Goal: Task Accomplishment & Management: Complete application form

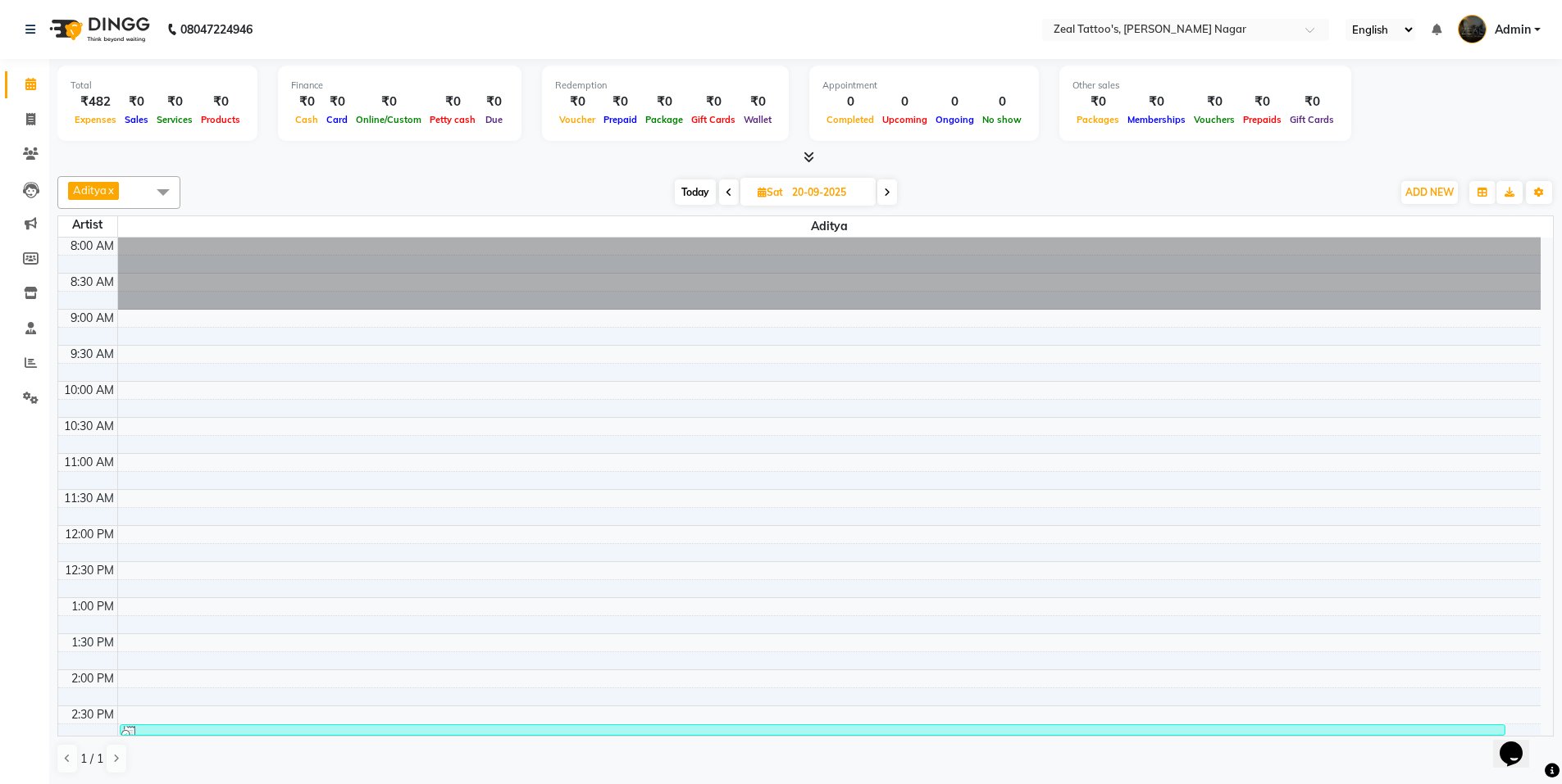
click at [1037, 166] on div "Total ₹482 Expenses ₹0 Sales ₹0 Services ₹0 Products Finance ₹0 Cash ₹0 Card ₹0…" at bounding box center [805, 422] width 1512 height 726
click at [34, 332] on icon at bounding box center [31, 327] width 11 height 12
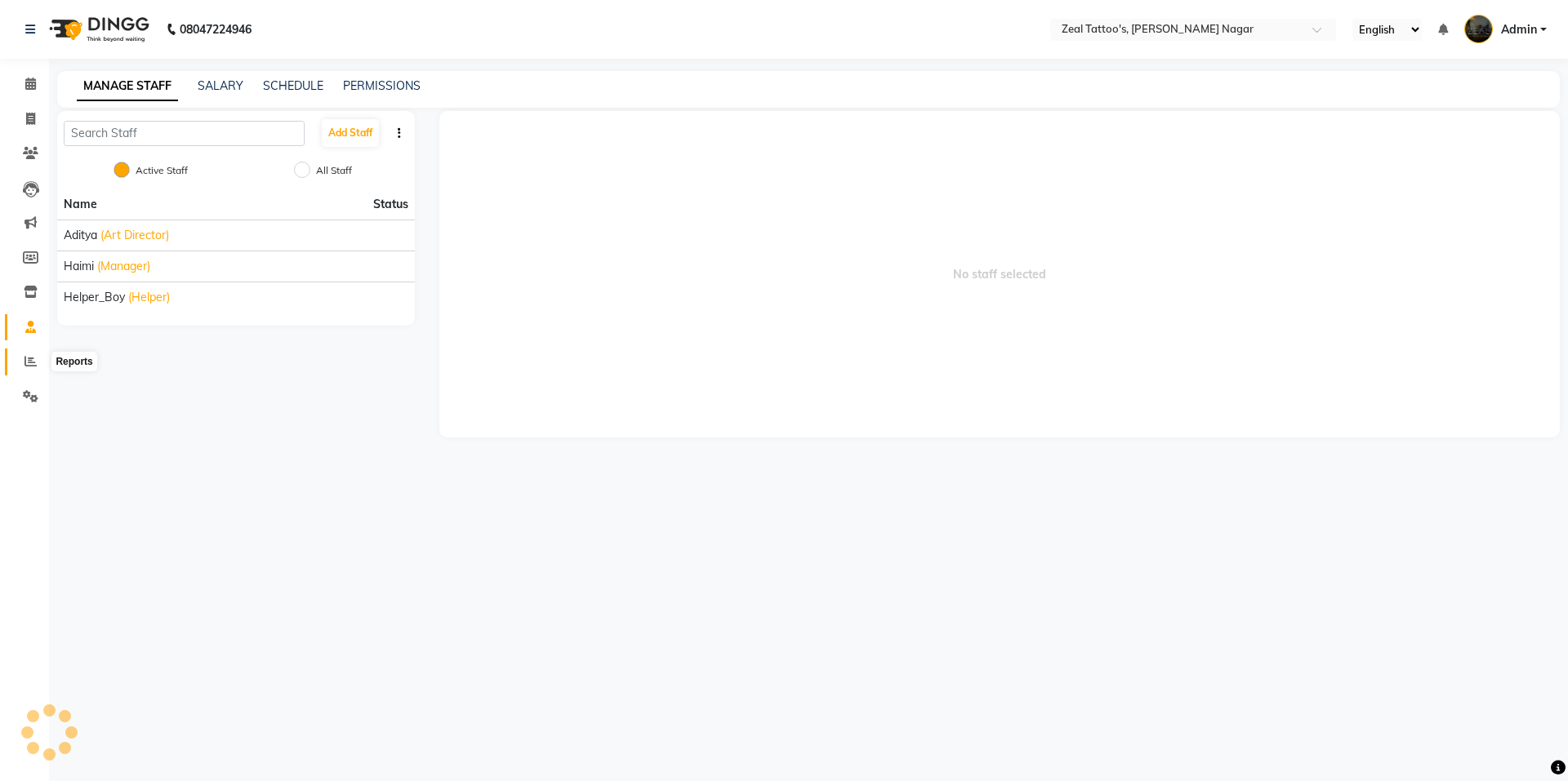
click at [30, 364] on icon at bounding box center [30, 361] width 12 height 12
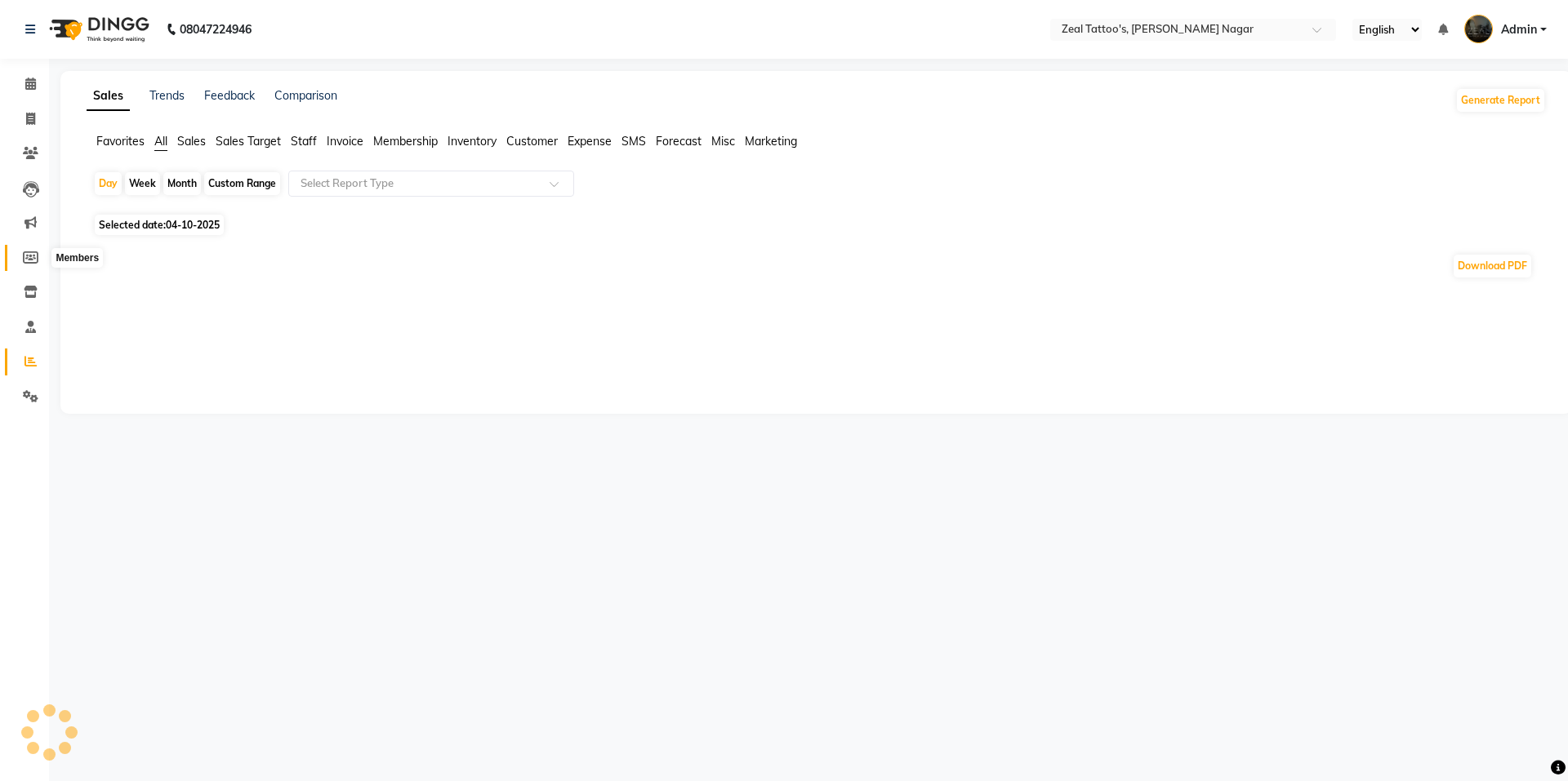
click at [27, 261] on icon at bounding box center [30, 257] width 16 height 12
select select
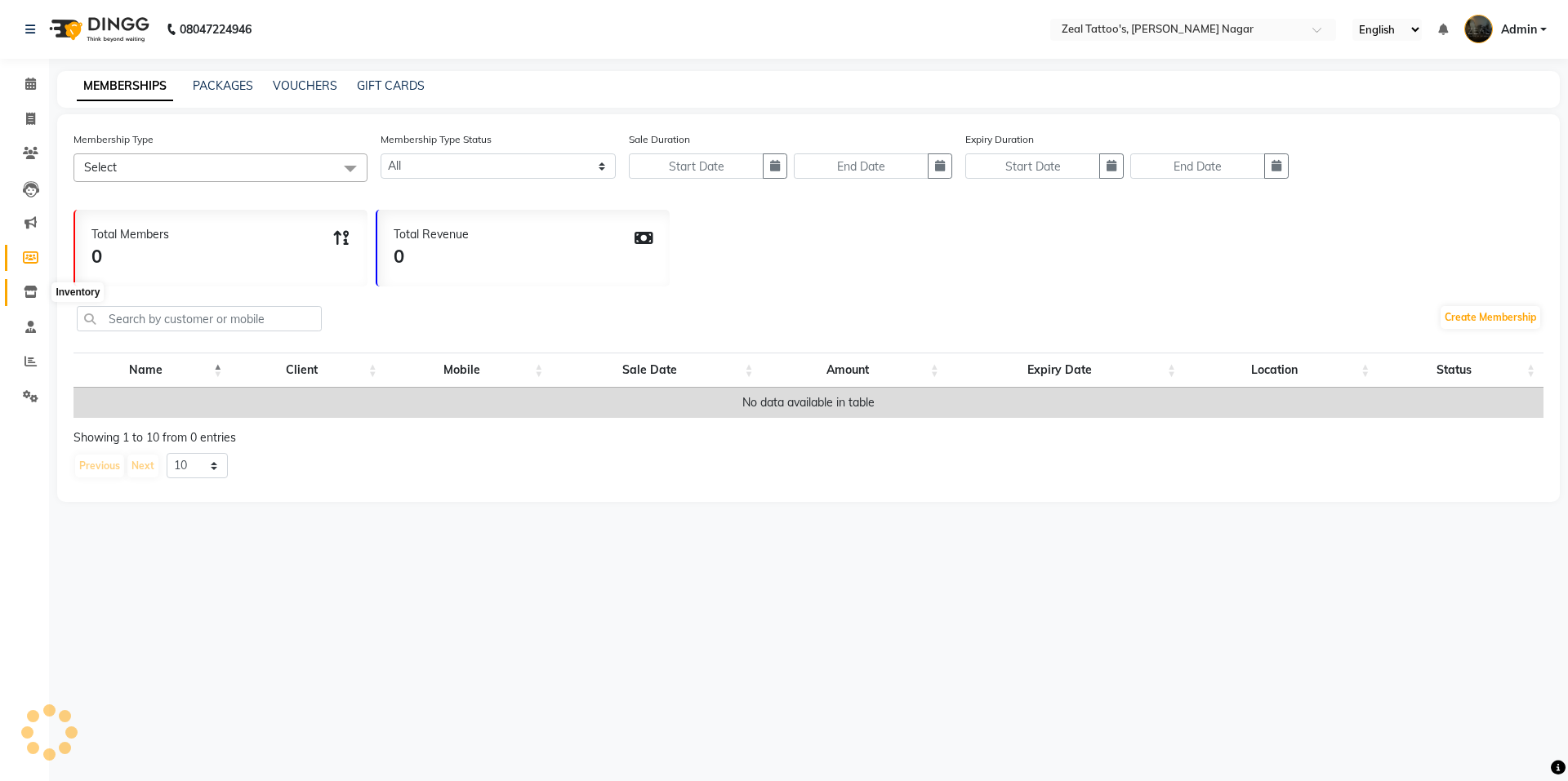
click at [27, 290] on icon at bounding box center [30, 291] width 14 height 12
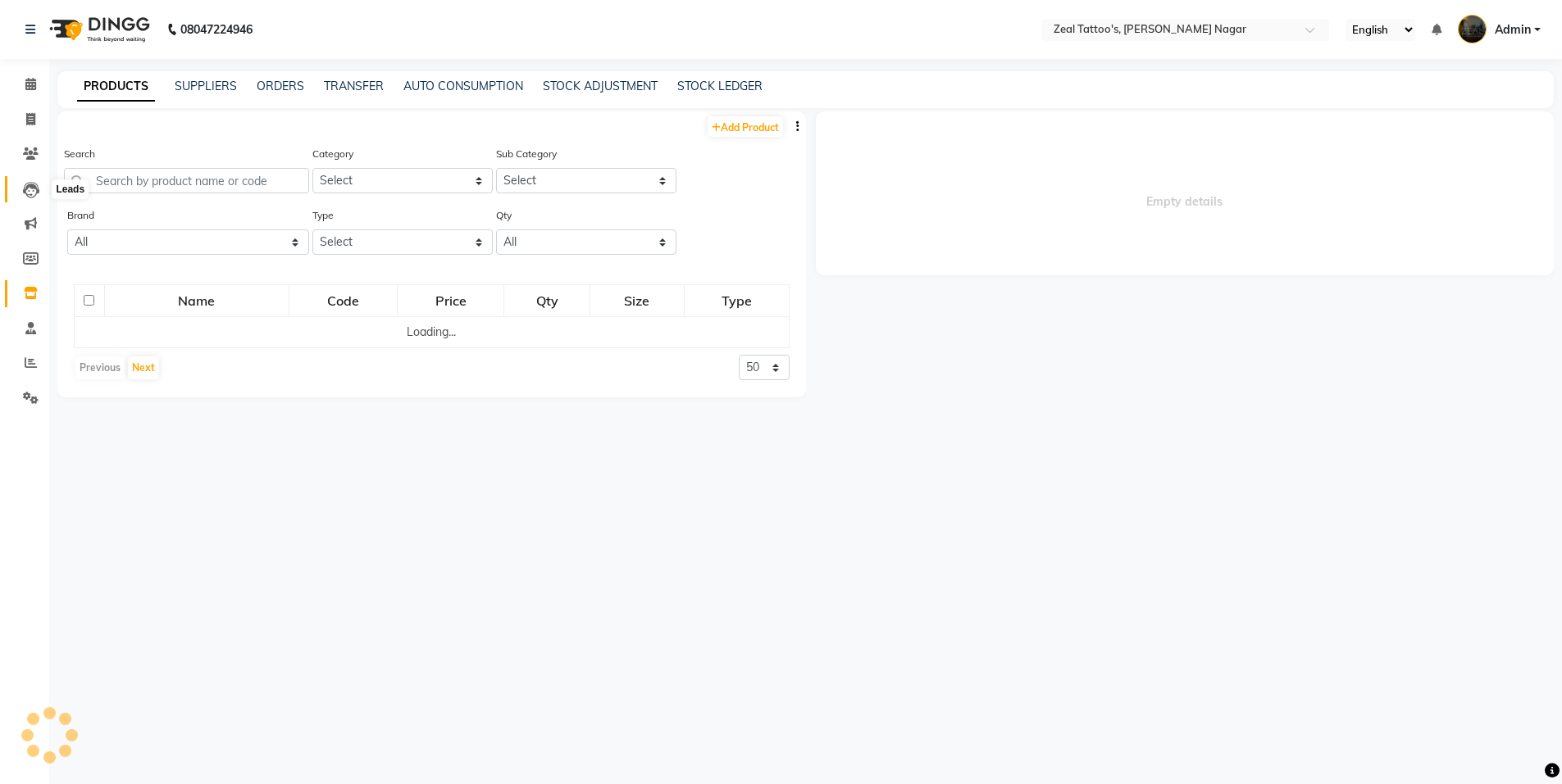
click at [32, 192] on icon at bounding box center [31, 190] width 17 height 17
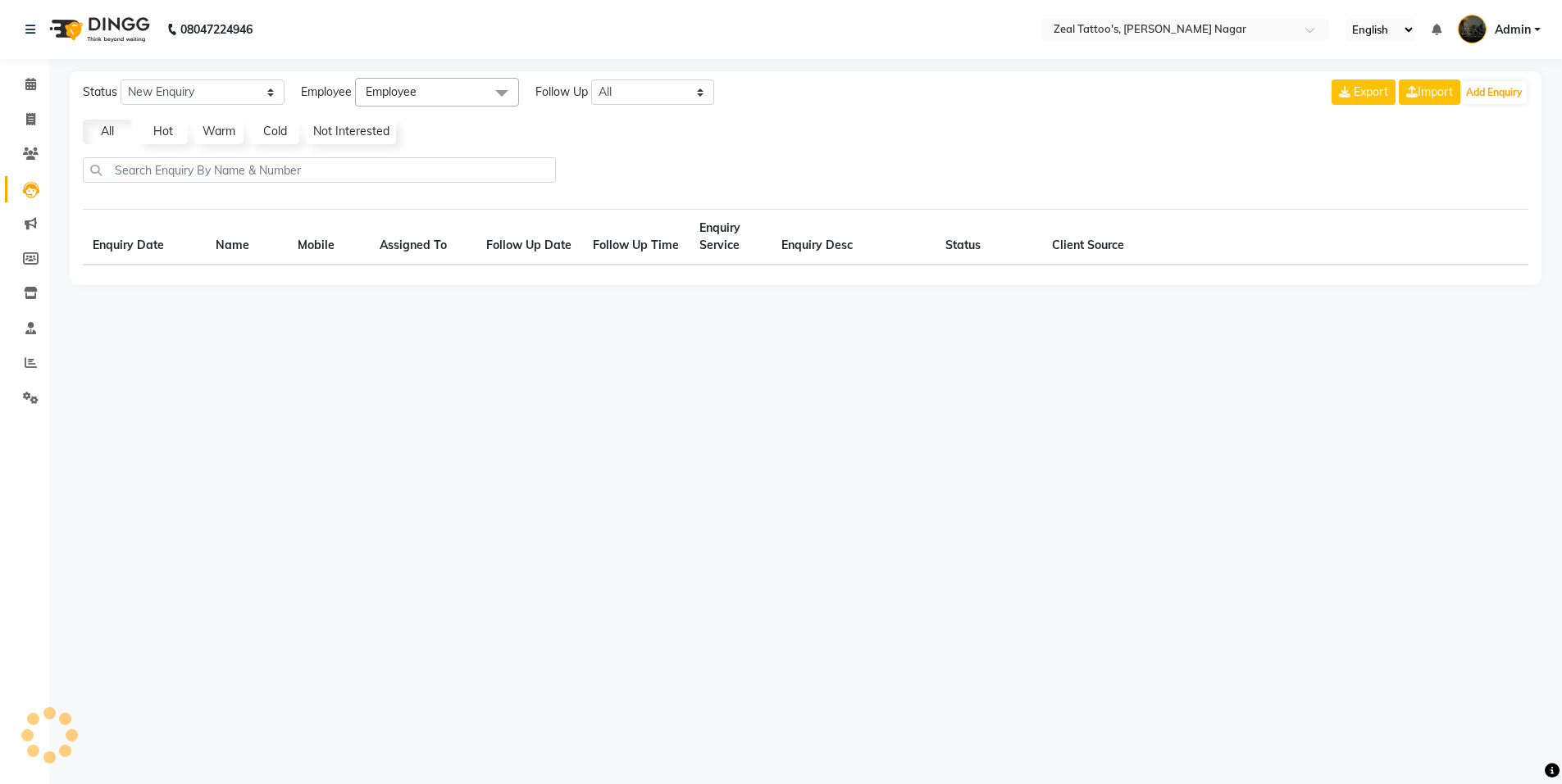
select select "10"
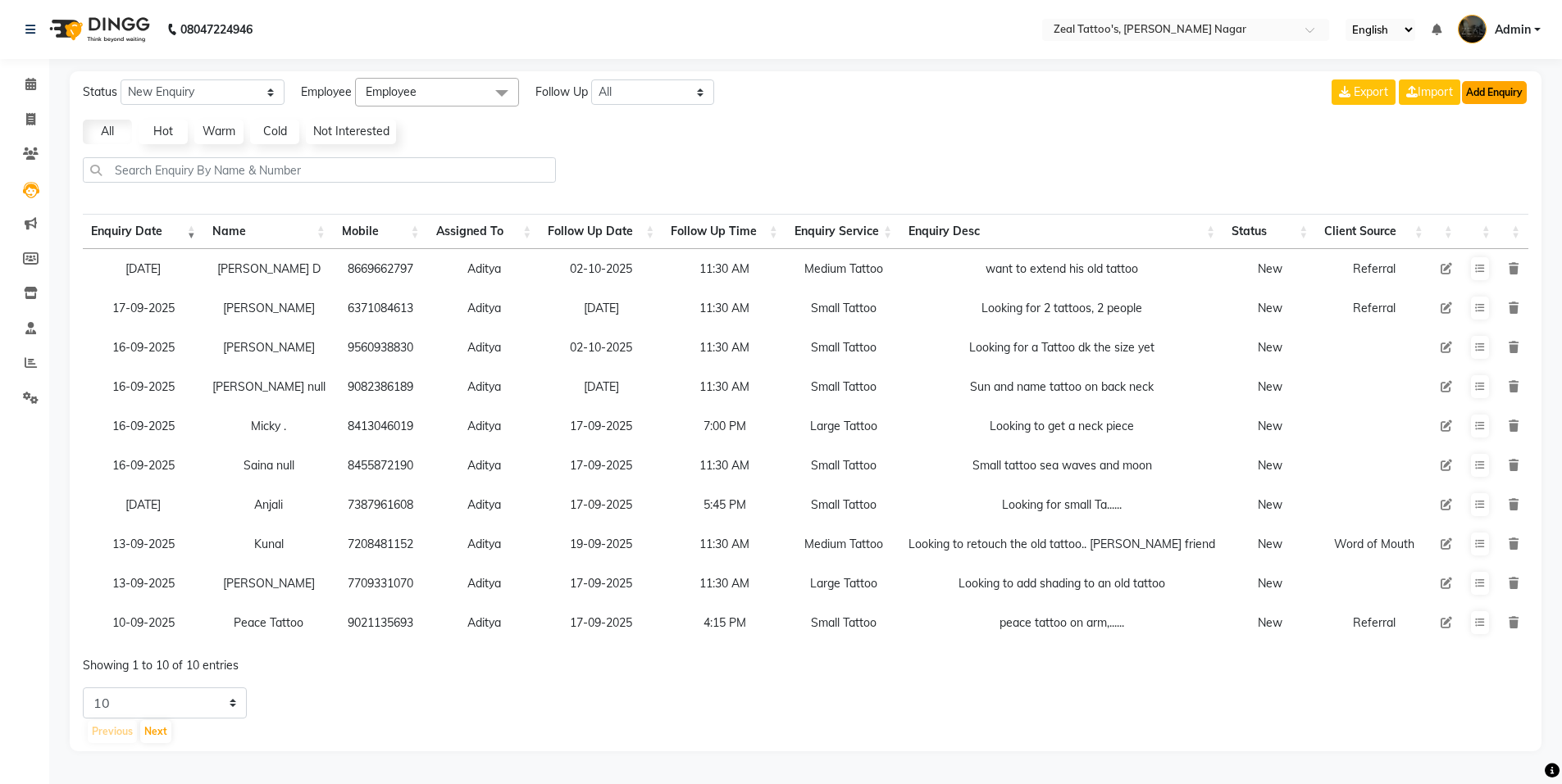
click at [1499, 93] on button "Add Enquiry" at bounding box center [1494, 92] width 64 height 23
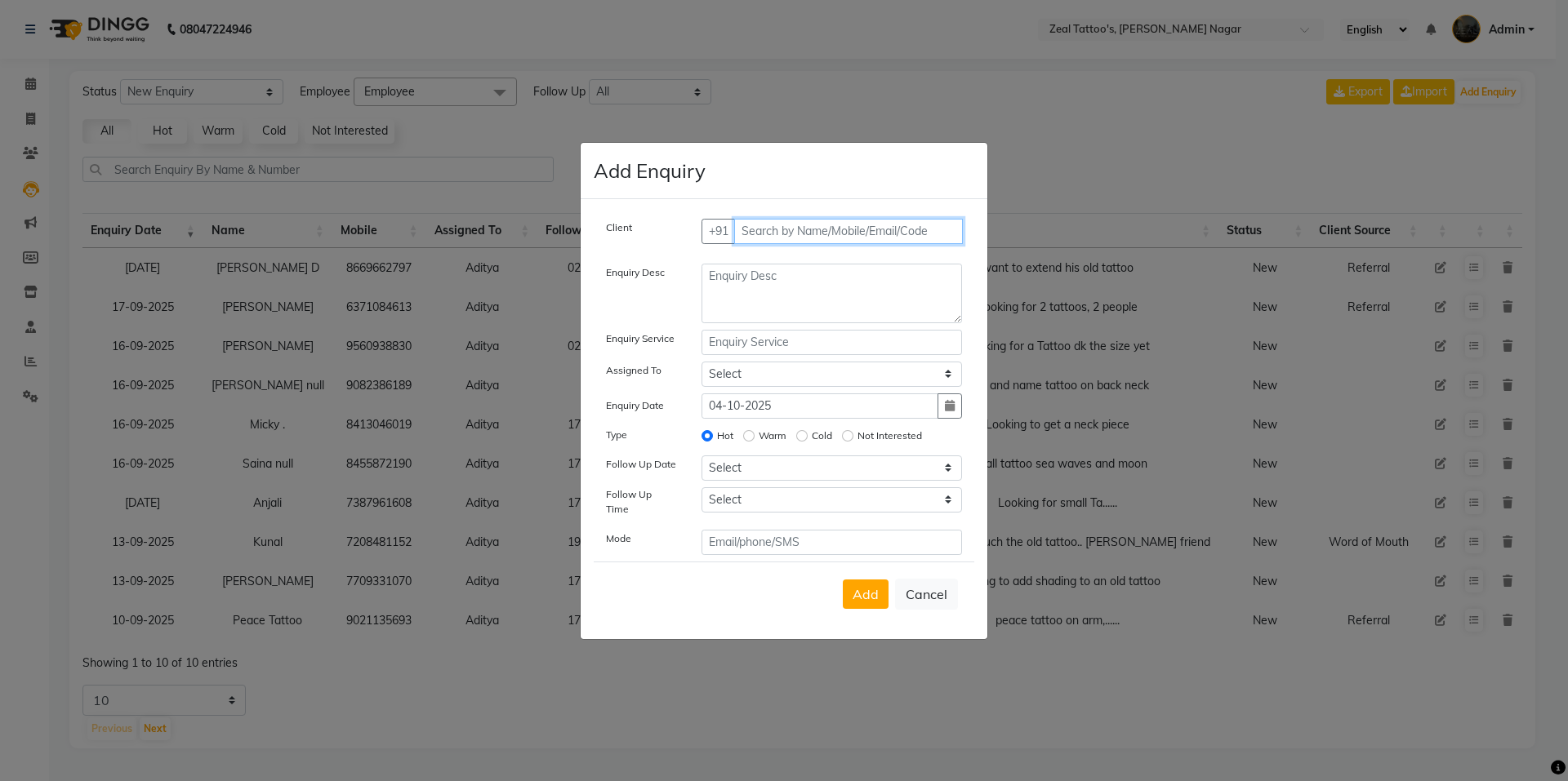
click at [780, 242] on input "text" at bounding box center [849, 232] width 230 height 26
drag, startPoint x: 787, startPoint y: 233, endPoint x: 725, endPoint y: 233, distance: 62.0
click at [725, 232] on div "+91 Garv Add Client" at bounding box center [832, 232] width 261 height 26
paste input "79870 49650"
click at [781, 233] on input "79870 49650" at bounding box center [815, 232] width 162 height 26
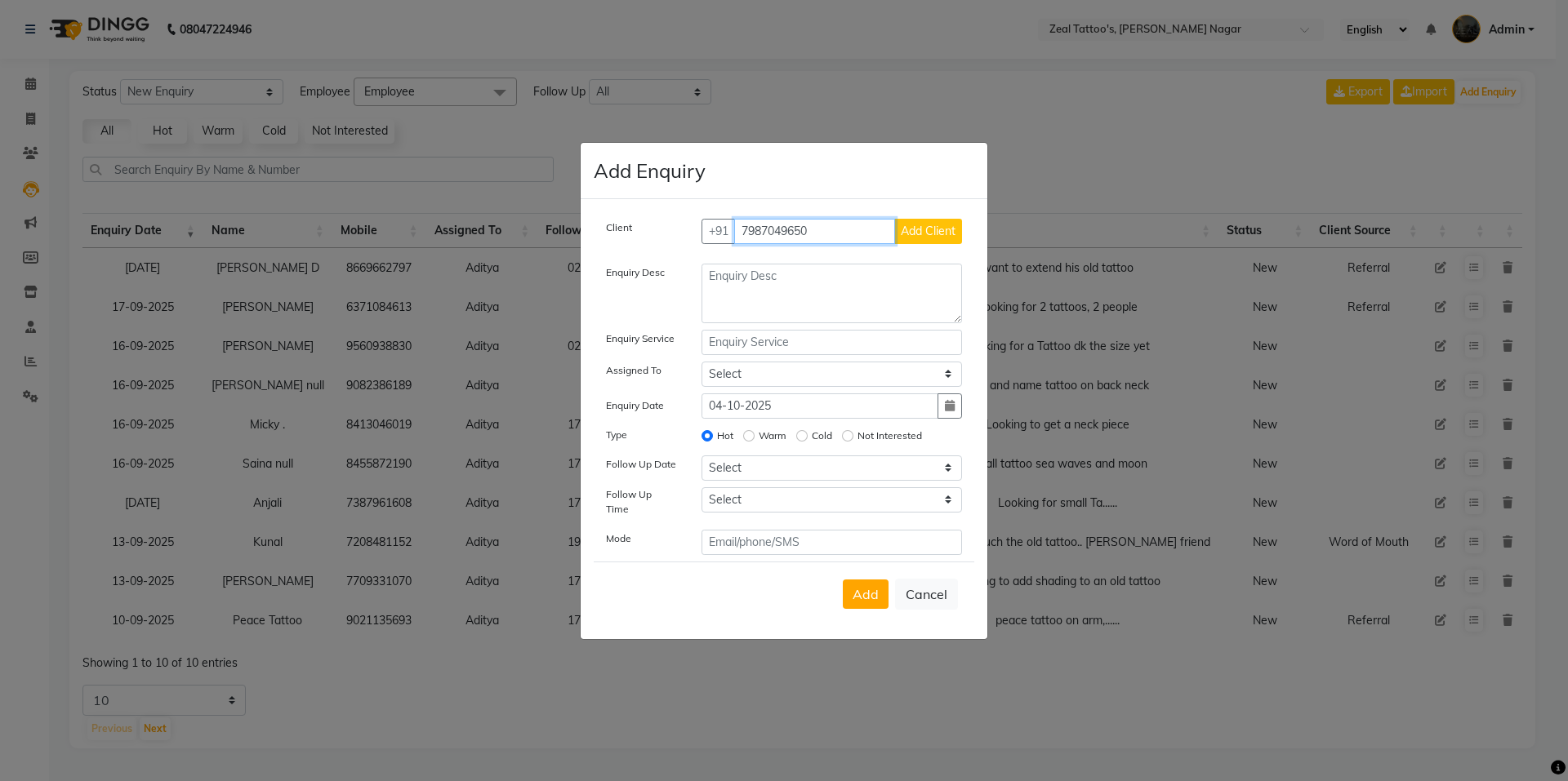
type input "7987049650"
click at [937, 230] on span "Add Client" at bounding box center [929, 231] width 55 height 15
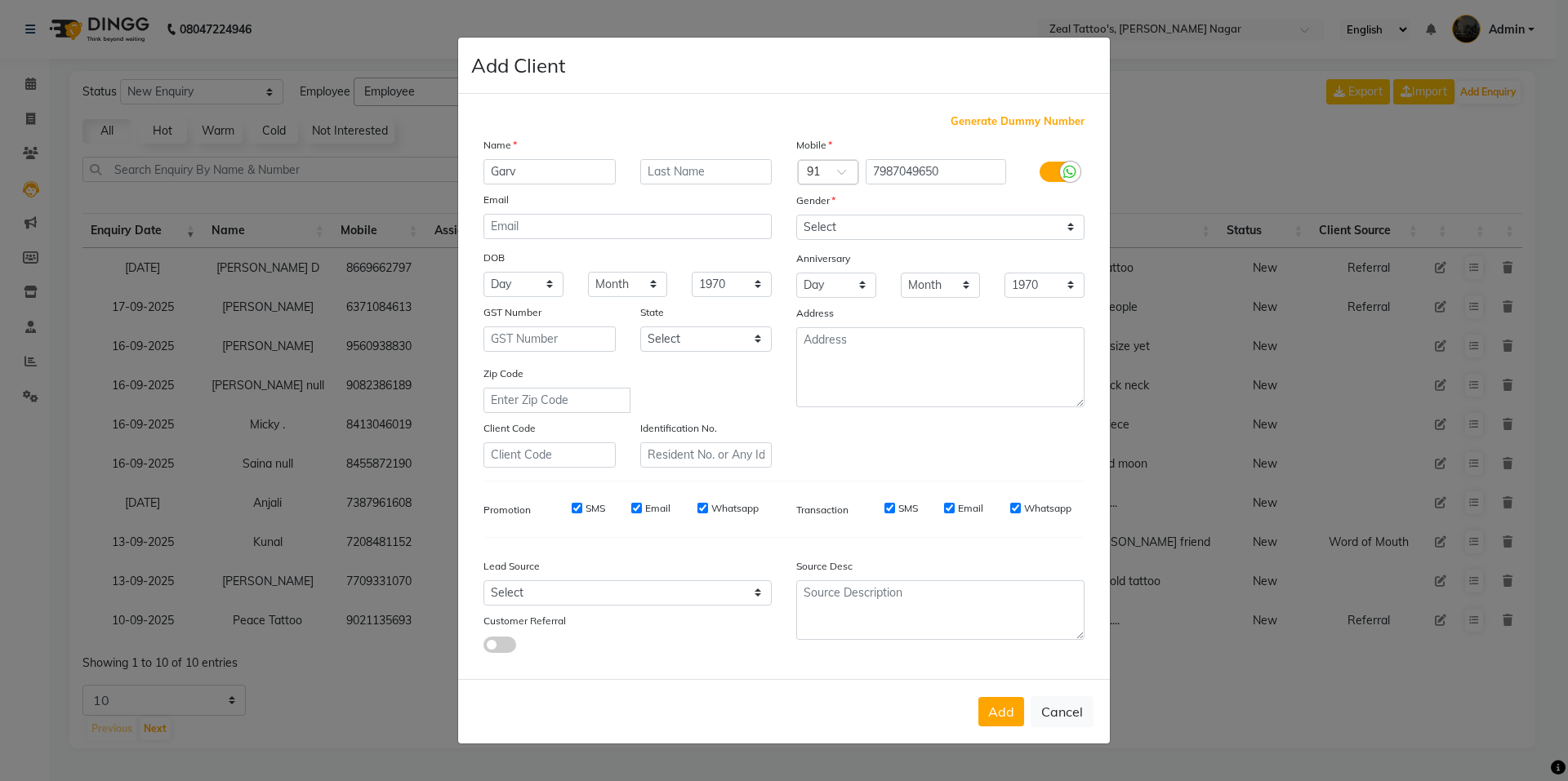
type input "Garv"
click at [686, 172] on input "text" at bounding box center [706, 172] width 132 height 26
click at [750, 123] on div "Generate Dummy Number" at bounding box center [784, 122] width 601 height 16
drag, startPoint x: 894, startPoint y: 220, endPoint x: 886, endPoint y: 229, distance: 12.0
click at [894, 220] on select "Select [DEMOGRAPHIC_DATA] [DEMOGRAPHIC_DATA] Other Prefer Not To Say" at bounding box center [940, 228] width 289 height 26
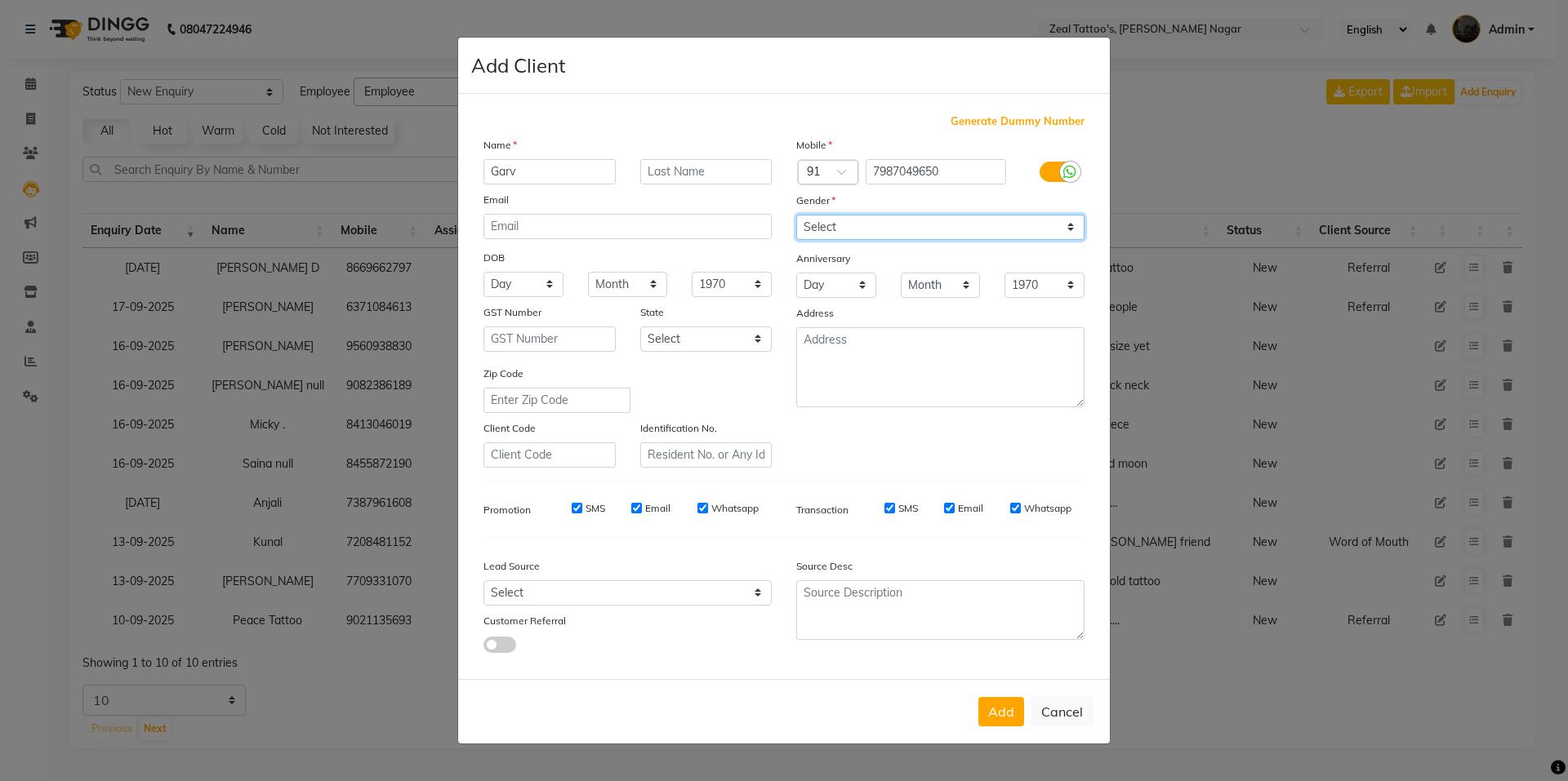
select select "[DEMOGRAPHIC_DATA]"
click at [796, 215] on select "Select [DEMOGRAPHIC_DATA] [DEMOGRAPHIC_DATA] Other Prefer Not To Say" at bounding box center [940, 228] width 289 height 26
click at [658, 251] on div "DOB" at bounding box center [628, 258] width 313 height 27
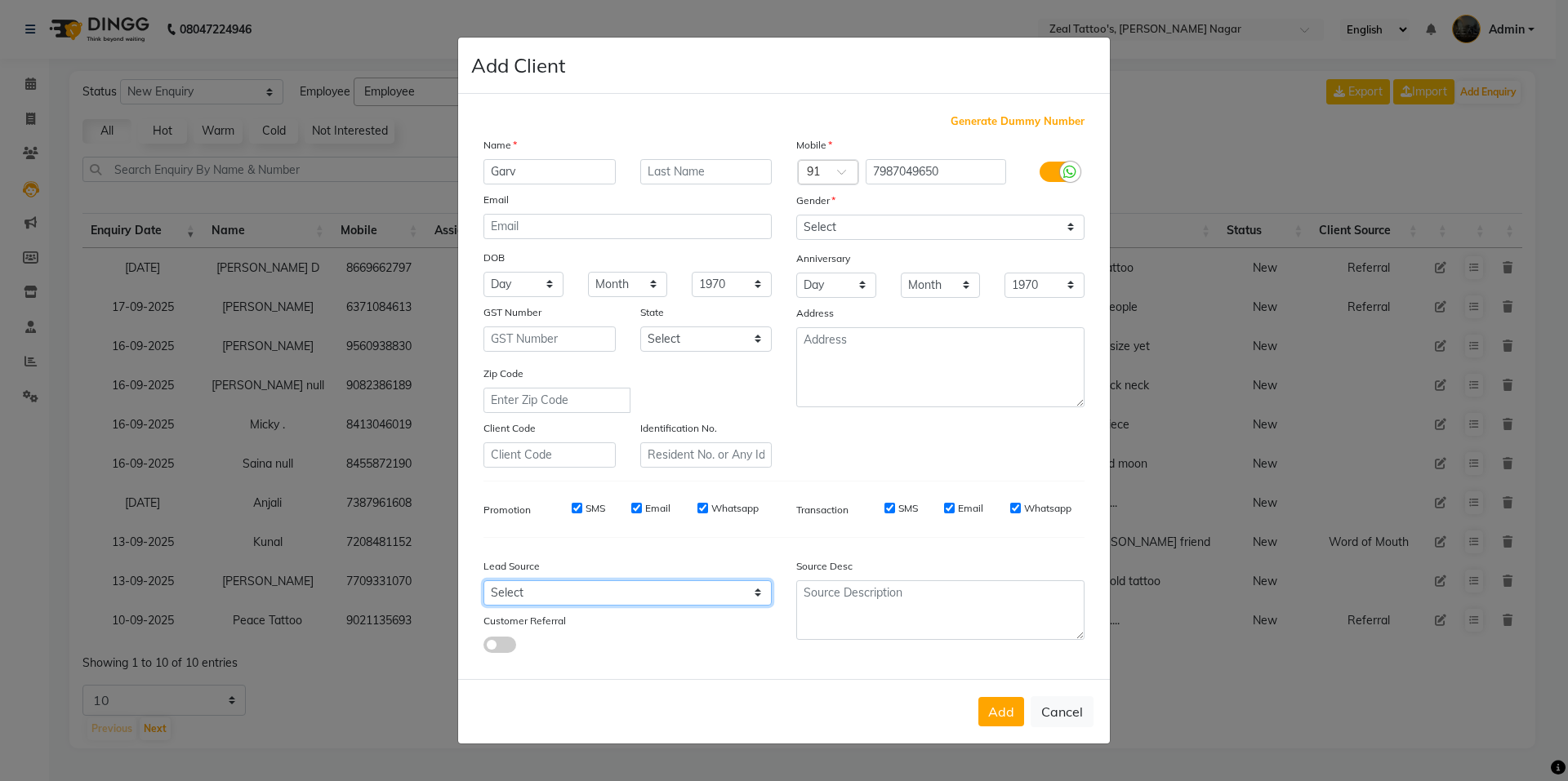
click at [561, 595] on select "Select Walk-in Referral Internet Friend Word of Mouth Advertisement Facebook Ju…" at bounding box center [627, 593] width 289 height 26
click at [484, 580] on select "Select Walk-in Referral Internet Friend Word of Mouth Advertisement Facebook Ju…" at bounding box center [627, 593] width 289 height 26
click at [506, 643] on span at bounding box center [500, 645] width 33 height 16
click at [484, 647] on input "checkbox" at bounding box center [484, 647] width 0 height 0
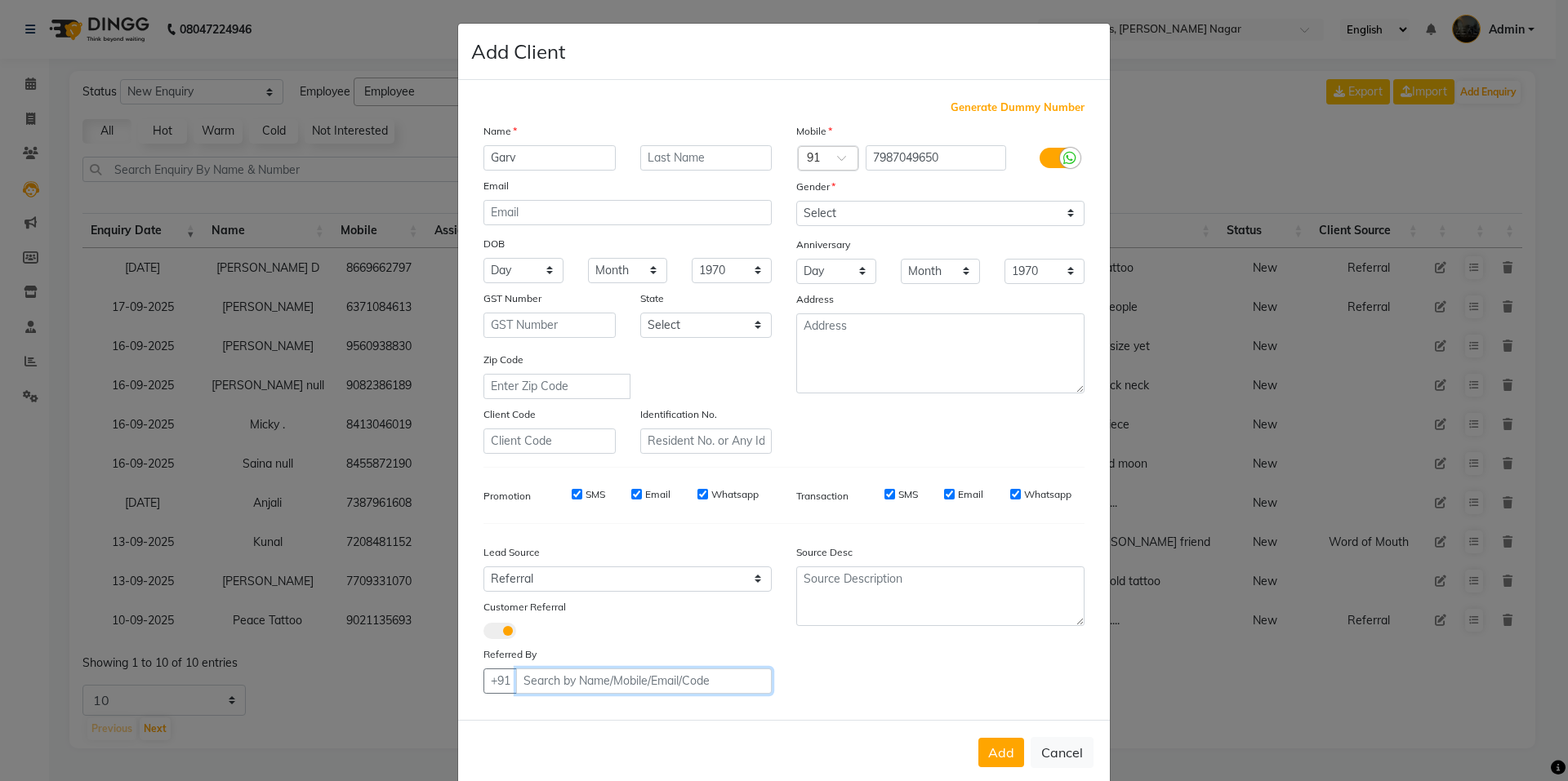
click at [592, 679] on input "text" at bounding box center [644, 681] width 256 height 26
click at [501, 631] on span at bounding box center [500, 631] width 33 height 16
click at [484, 634] on input "checkbox" at bounding box center [484, 634] width 0 height 0
select select "null"
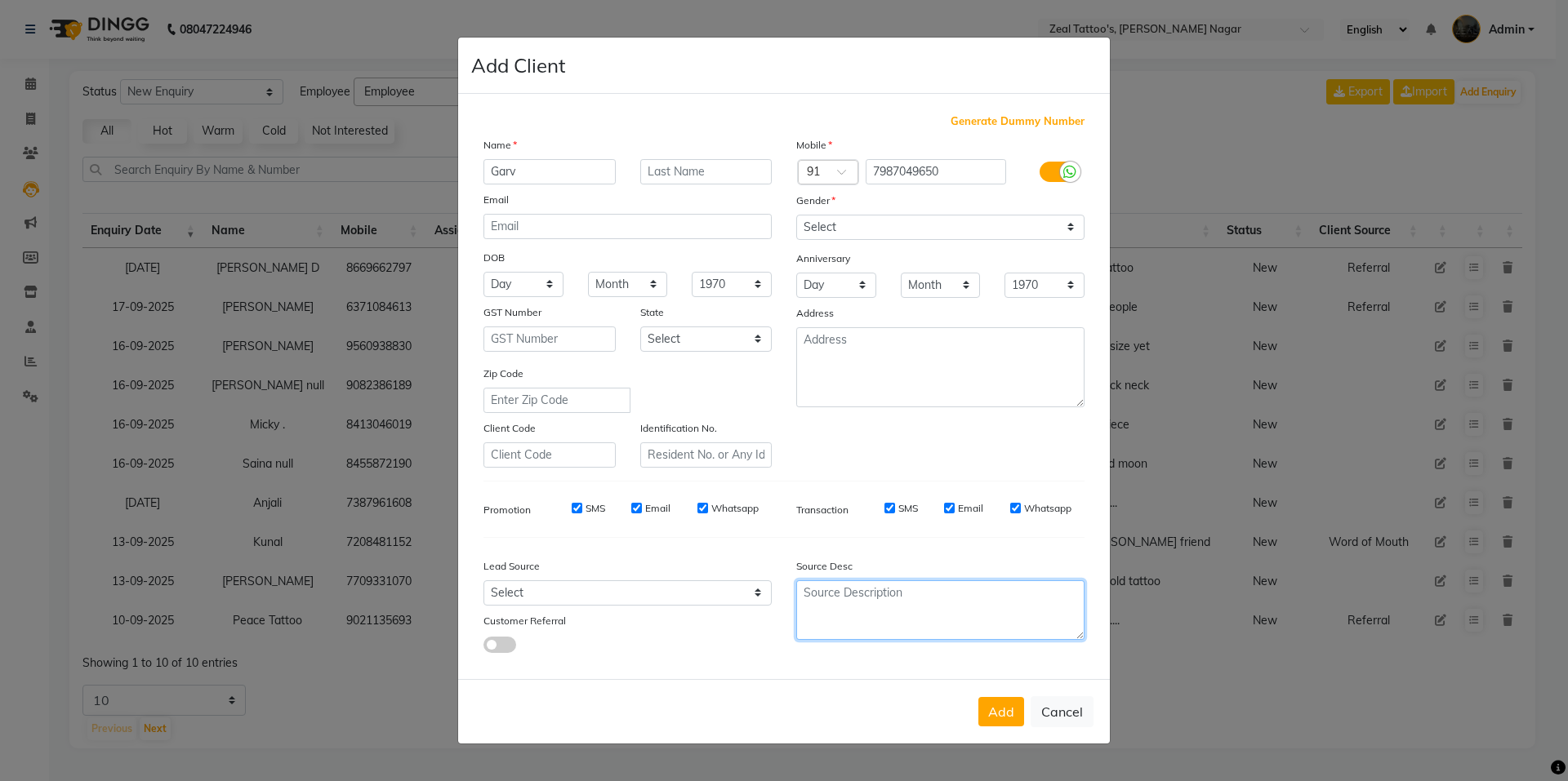
click at [849, 597] on textarea at bounding box center [940, 610] width 289 height 60
paste textarea "[PERSON_NAME]"
type textarea "[PERSON_NAME]"
click at [999, 716] on button "Add" at bounding box center [1001, 712] width 46 height 29
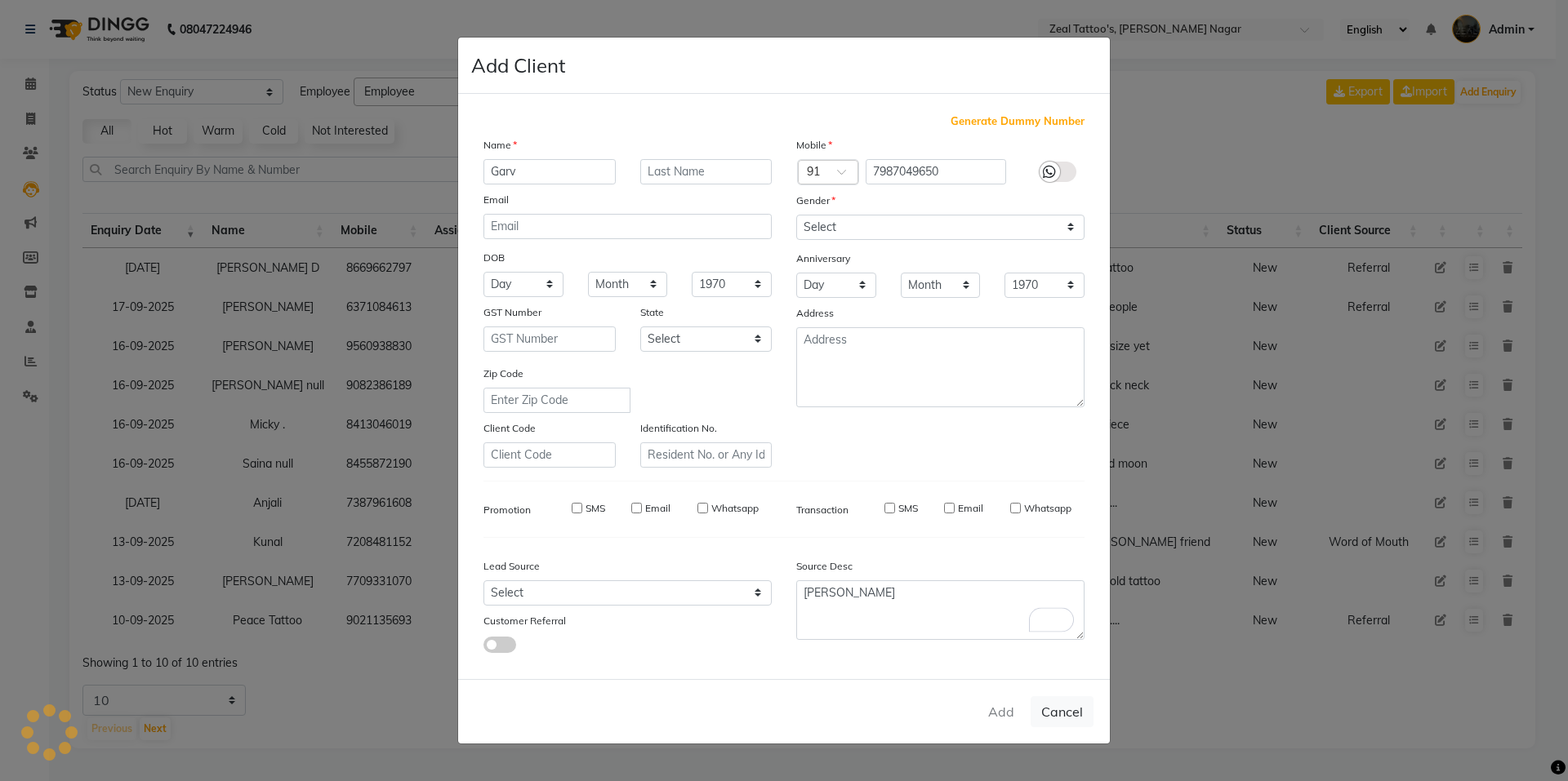
select select
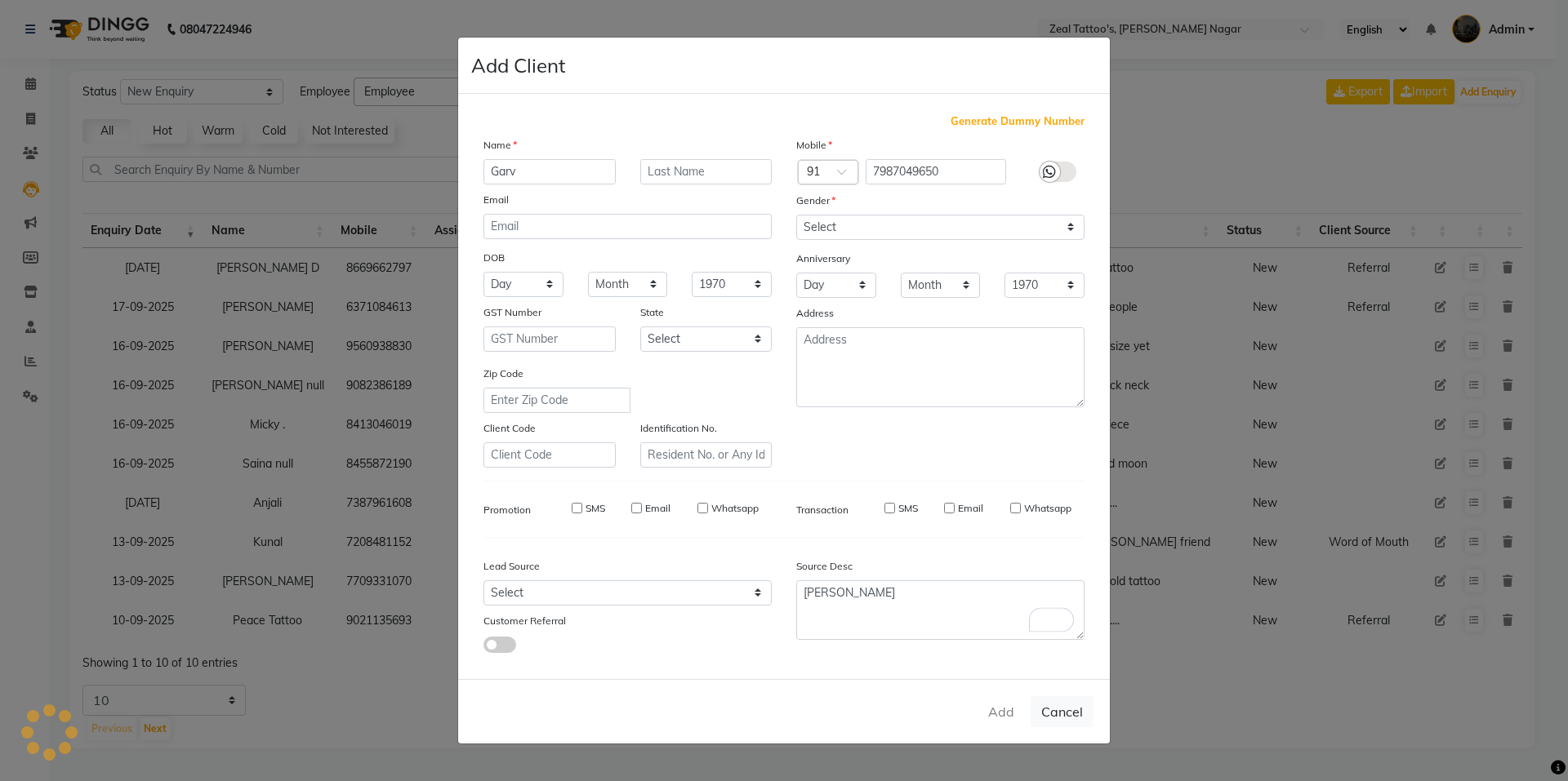
select select
checkbox input "false"
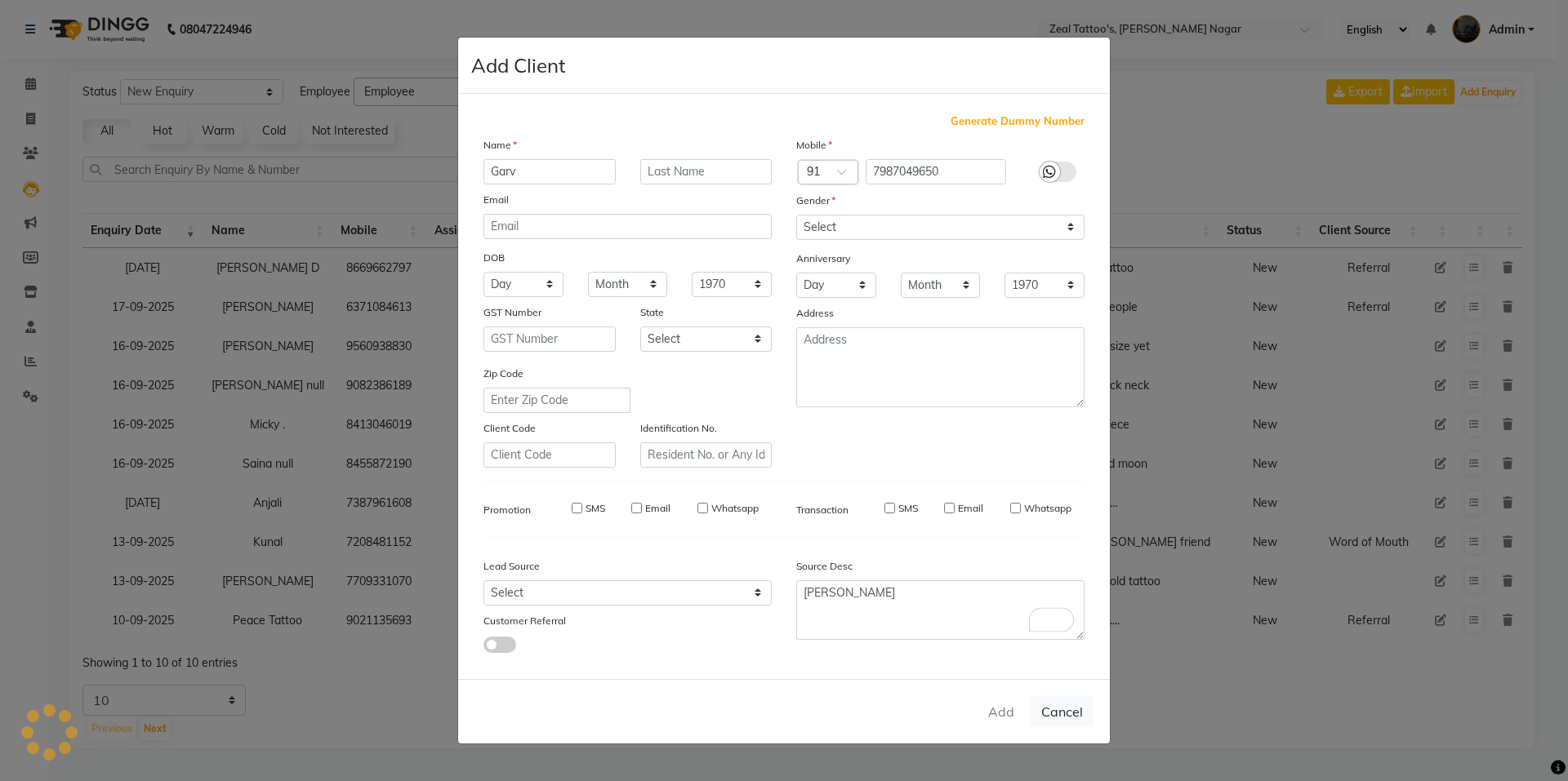
checkbox input "false"
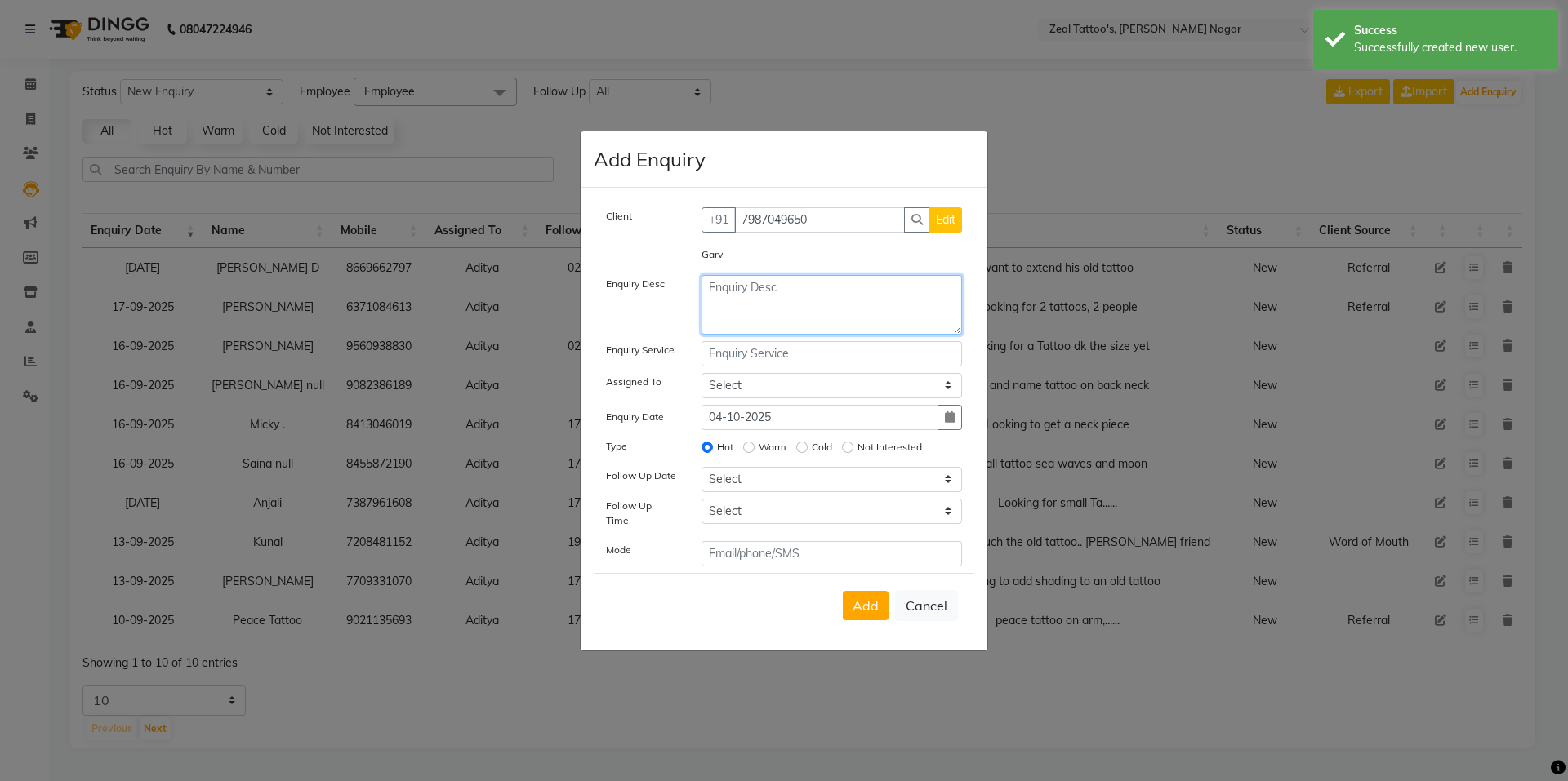
click at [777, 294] on textarea at bounding box center [832, 305] width 261 height 60
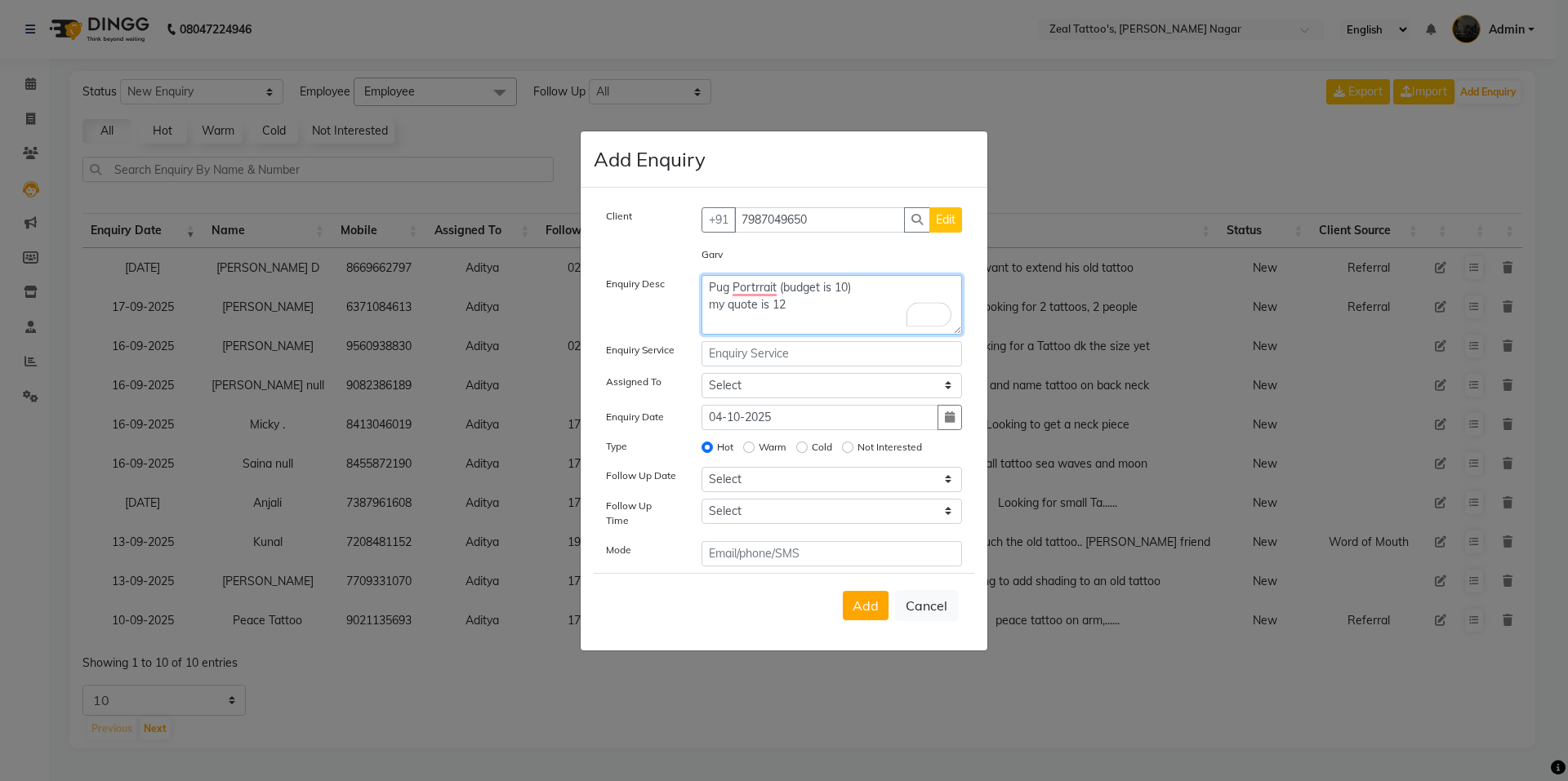
click at [753, 300] on textarea "Pug Portrrait (budget is 10) my quote is 12" at bounding box center [832, 305] width 261 height 60
drag, startPoint x: 757, startPoint y: 294, endPoint x: 775, endPoint y: 292, distance: 18.1
click at [757, 294] on textarea "Pug Portrrait (budget is 10) my quote is 12" at bounding box center [832, 305] width 261 height 60
drag, startPoint x: 807, startPoint y: 313, endPoint x: 728, endPoint y: 320, distance: 79.3
click at [800, 313] on textarea "Pug Portrait (budget is 10) my quote is 12" at bounding box center [832, 305] width 261 height 60
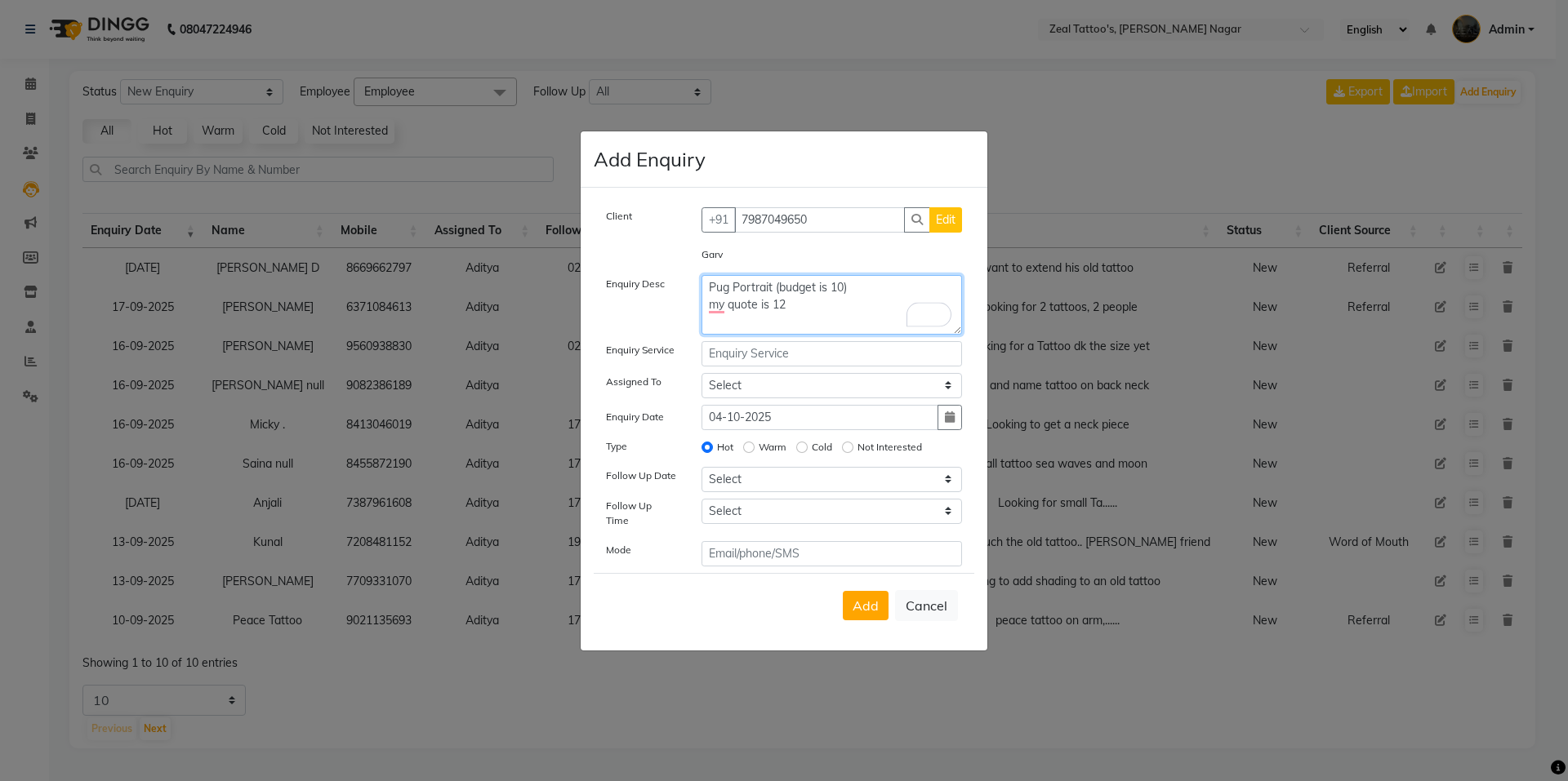
click at [728, 313] on textarea "Pug Portrait (budget is 10) my quote is 12" at bounding box center [832, 305] width 261 height 60
click at [713, 311] on textarea "Pug Portrait (budget is 10) my quote is 12" at bounding box center [832, 305] width 261 height 60
click at [828, 310] on textarea "Pug Portrait (budget is 10) My quote is 12" at bounding box center [832, 305] width 261 height 60
type textarea "Pug Portrait (budget is 10) My quote is 12"
click at [791, 360] on input "text" at bounding box center [832, 354] width 261 height 26
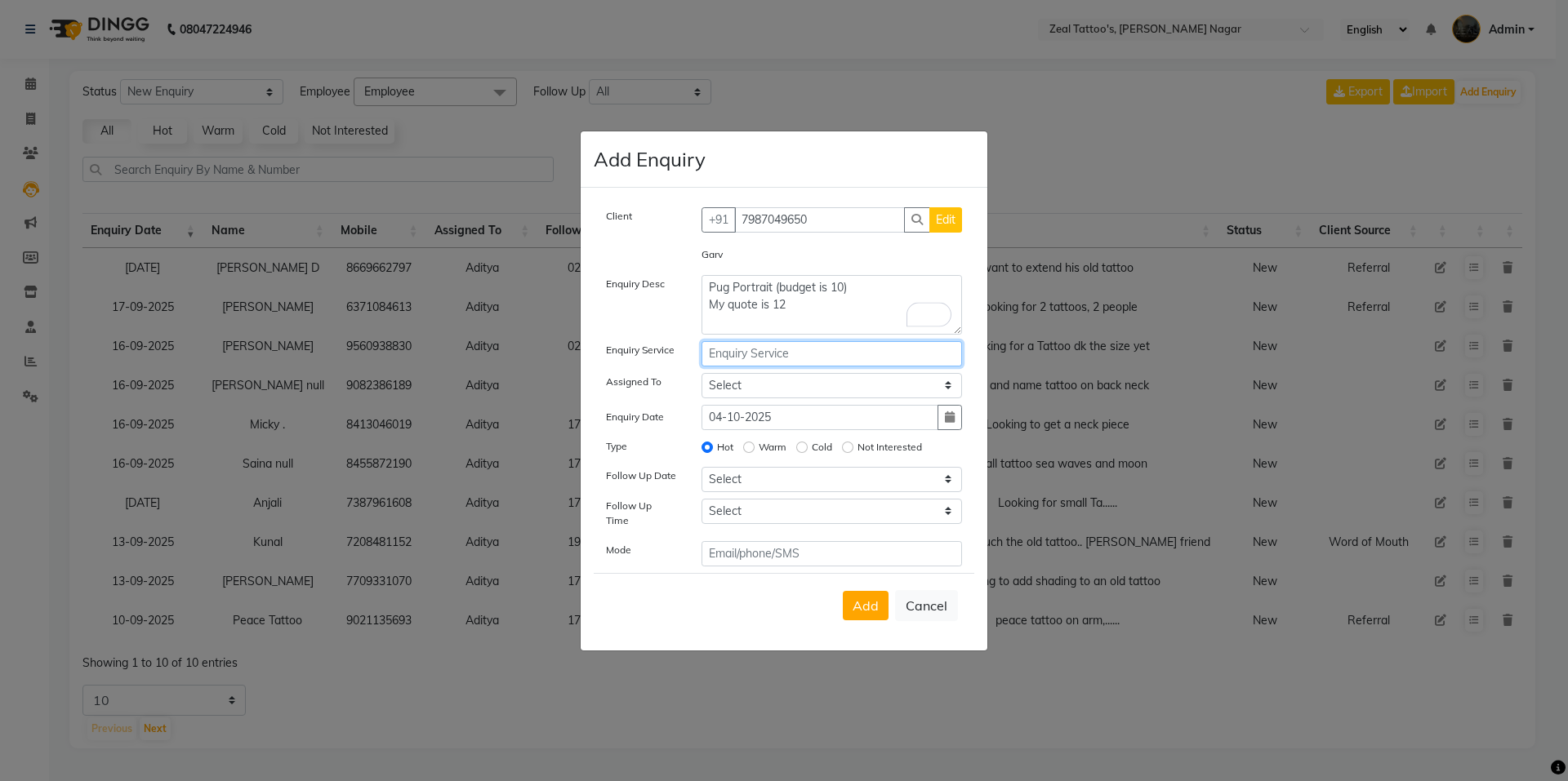
click at [777, 358] on input "text" at bounding box center [832, 354] width 261 height 26
click at [768, 391] on ngb-highlight "Med ium Tattoo" at bounding box center [768, 389] width 93 height 16
type input "Medium Tattoo"
click at [764, 394] on select "Select [PERSON_NAME] Helper_Boy" at bounding box center [832, 386] width 261 height 26
select select "89526"
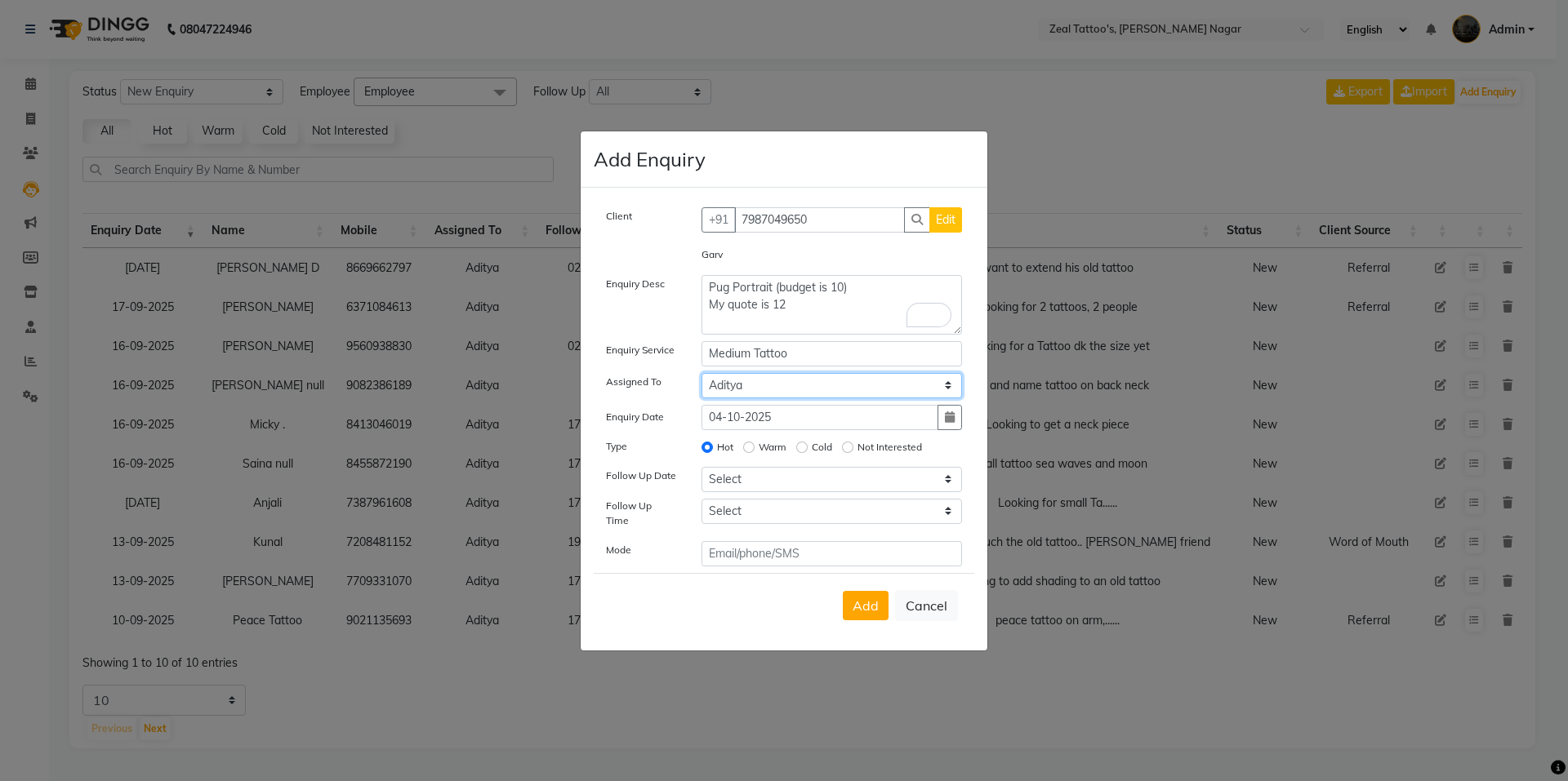
click at [702, 378] on select "Select [PERSON_NAME] Helper_Boy" at bounding box center [832, 386] width 261 height 26
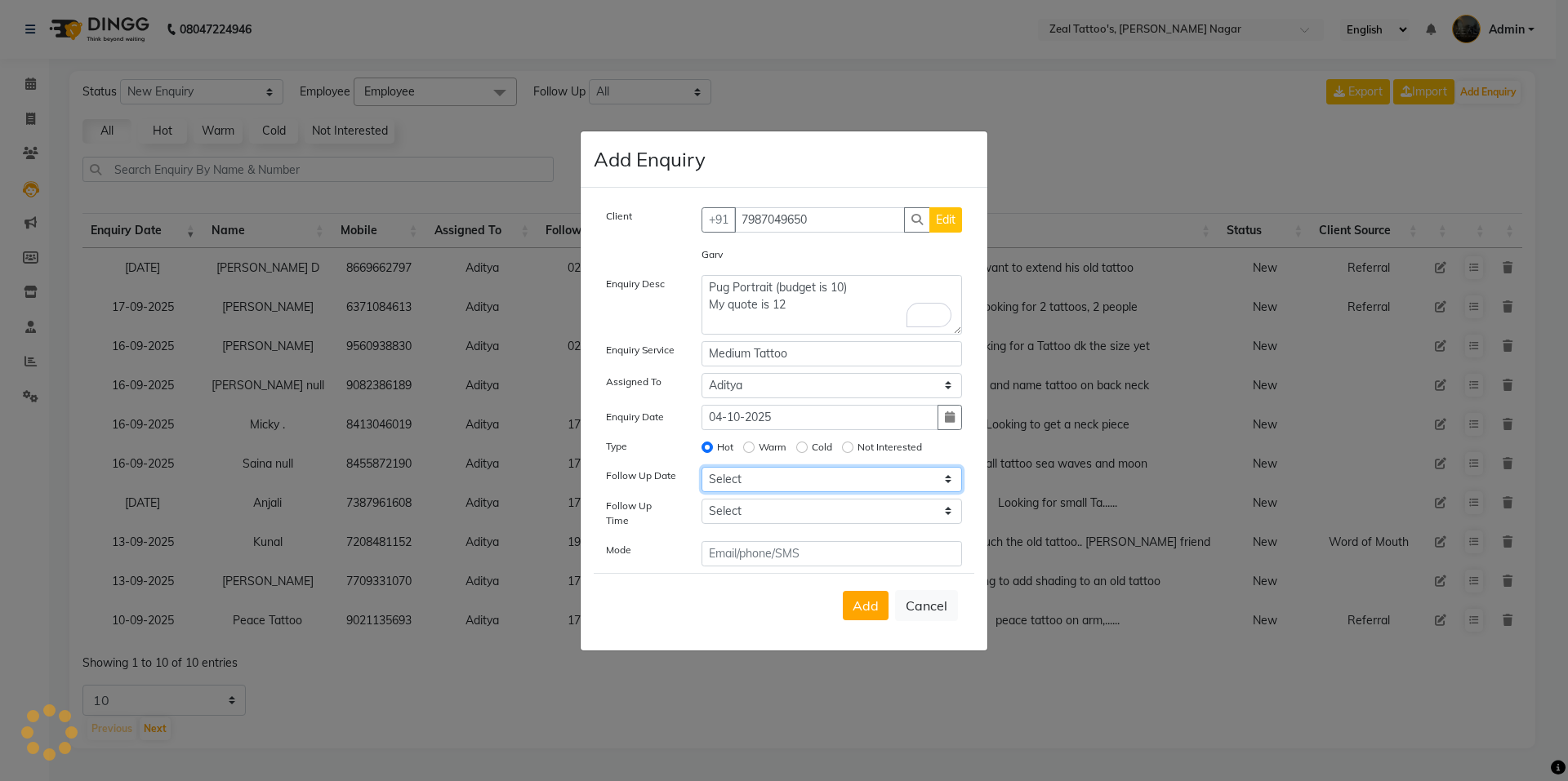
click at [780, 483] on select "Select [DATE] [DATE] [DATE] ([DATE]) [DATE] ([DATE]) [DATE] ([DATE]) [DATE] ([D…" at bounding box center [832, 480] width 261 height 26
select select "[DATE]"
click at [702, 472] on select "Select [DATE] [DATE] [DATE] ([DATE]) [DATE] ([DATE]) [DATE] ([DATE]) [DATE] ([D…" at bounding box center [832, 480] width 261 height 26
click at [761, 512] on select "Select 07:00 AM 07:15 AM 07:30 AM 07:45 AM 08:00 AM 08:15 AM 08:30 AM 08:45 AM …" at bounding box center [832, 512] width 261 height 26
select select "690"
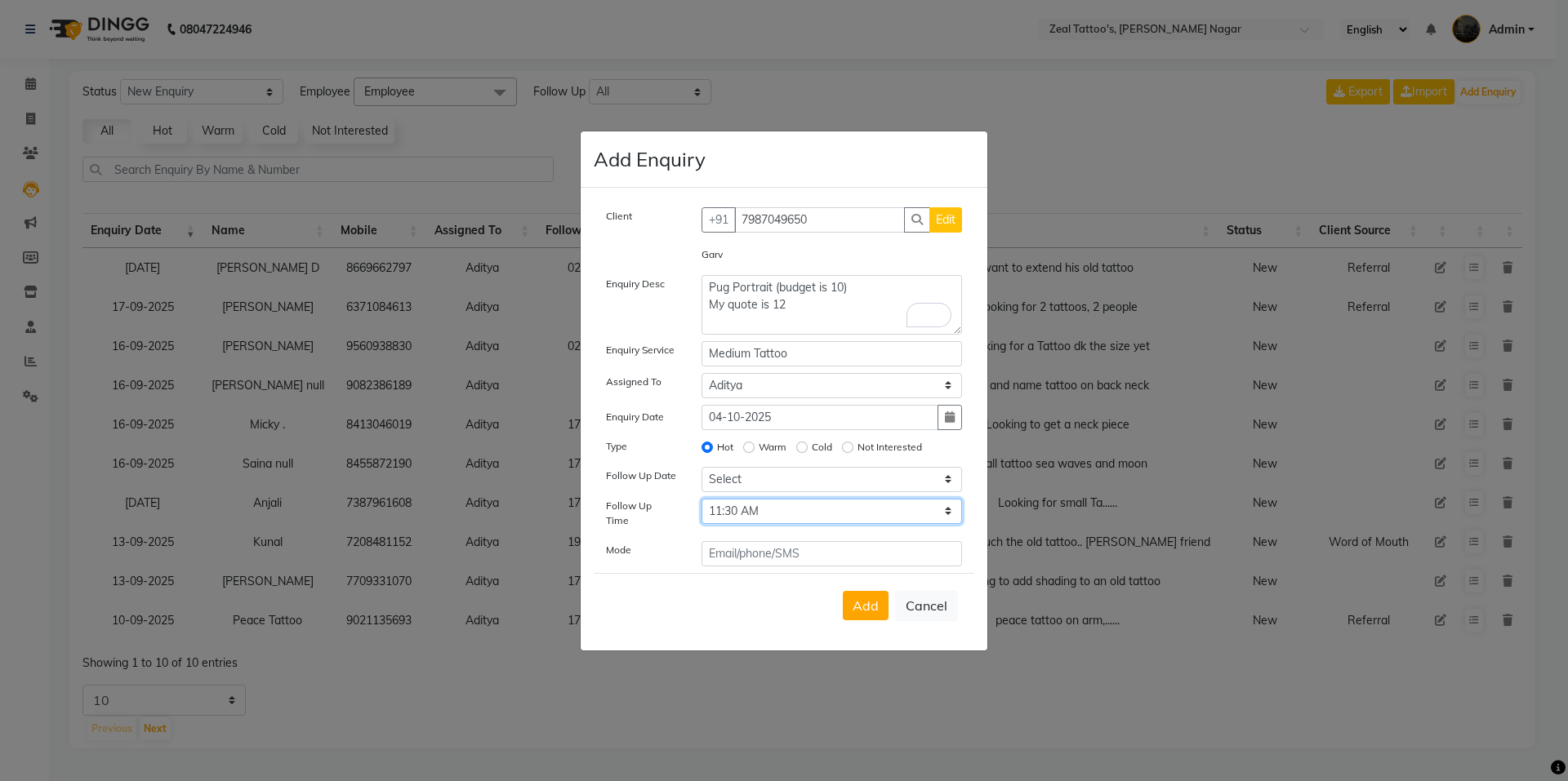
click at [702, 504] on select "Select 07:00 AM 07:15 AM 07:30 AM 07:45 AM 08:00 AM 08:15 AM 08:30 AM 08:45 AM …" at bounding box center [832, 512] width 261 height 26
click at [866, 600] on span "Add" at bounding box center [866, 606] width 27 height 16
select select
radio input "false"
select select
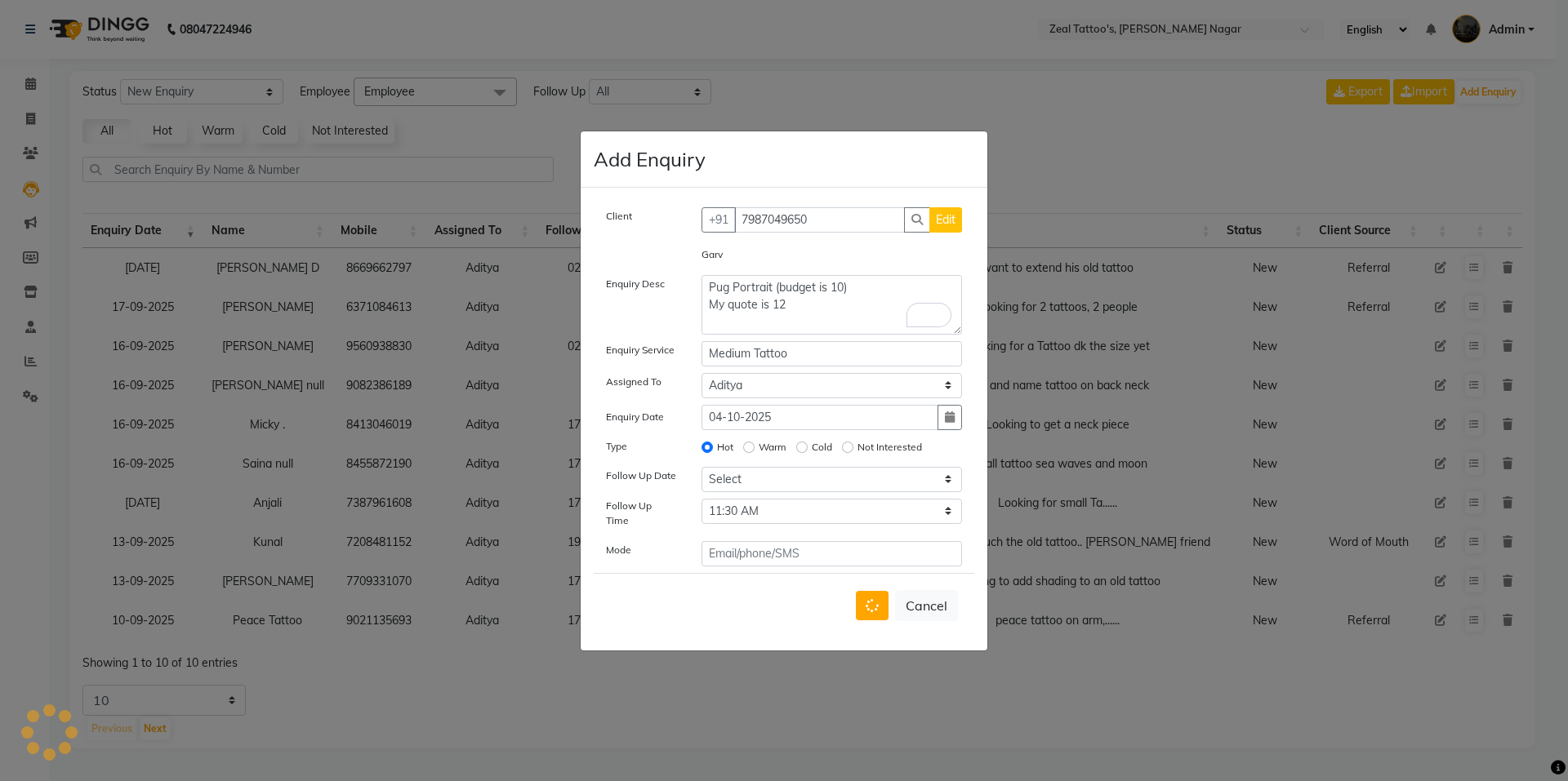
select select
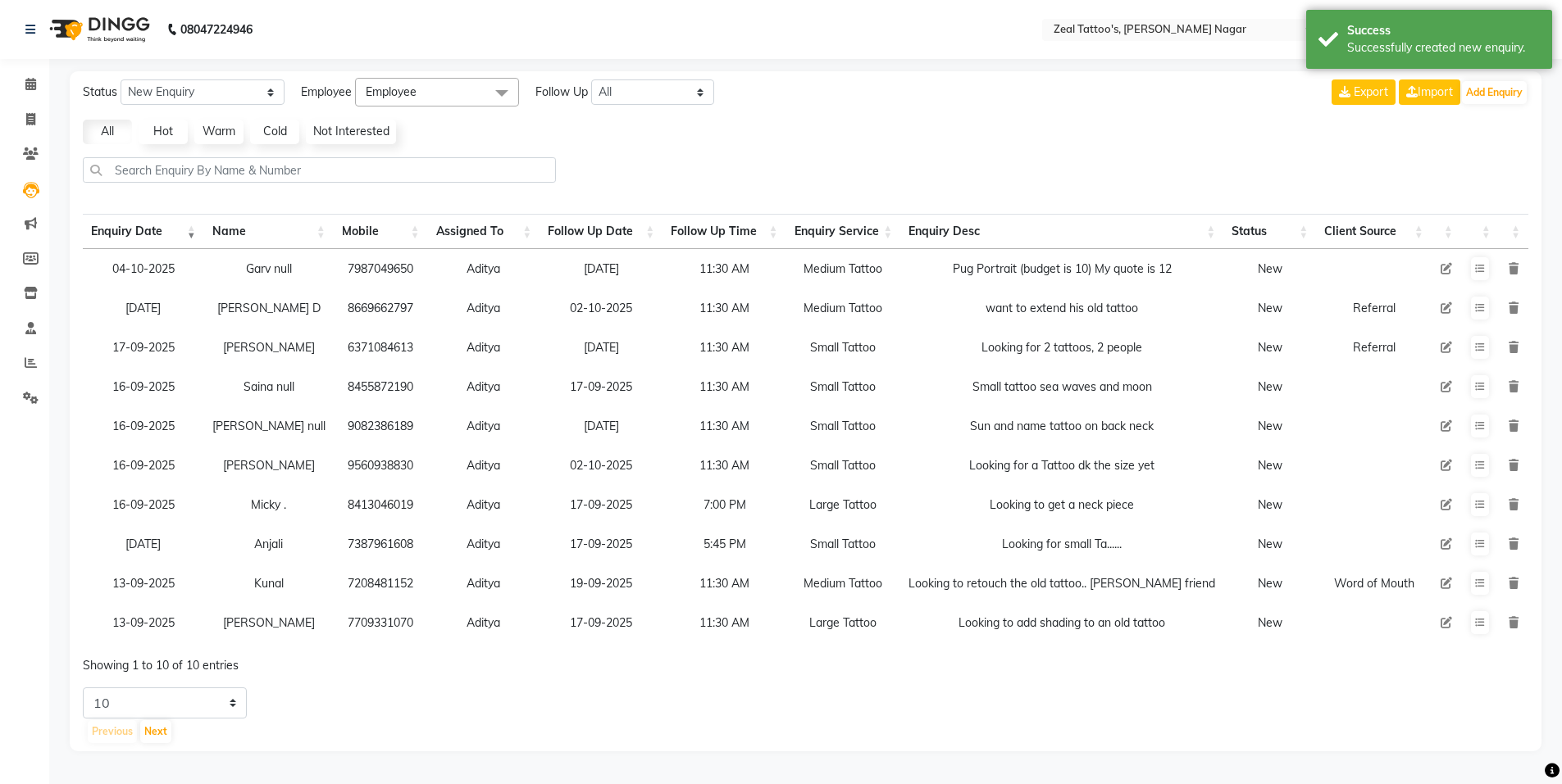
click at [1452, 268] on td at bounding box center [1446, 268] width 29 height 40
click at [1445, 270] on icon at bounding box center [1446, 268] width 11 height 11
select select "89526"
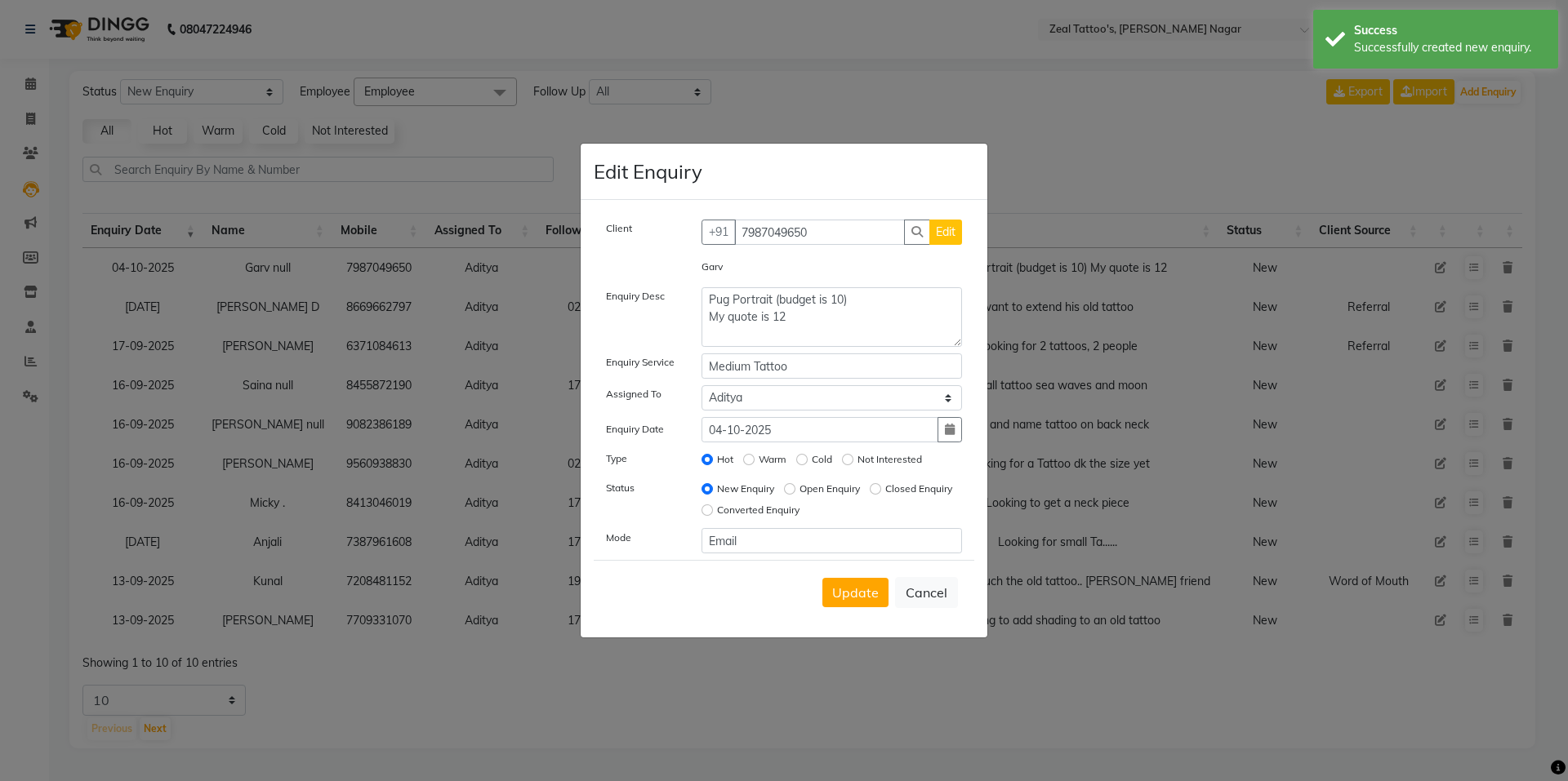
click at [948, 231] on span "Edit" at bounding box center [945, 232] width 19 height 15
select select "[DEMOGRAPHIC_DATA]"
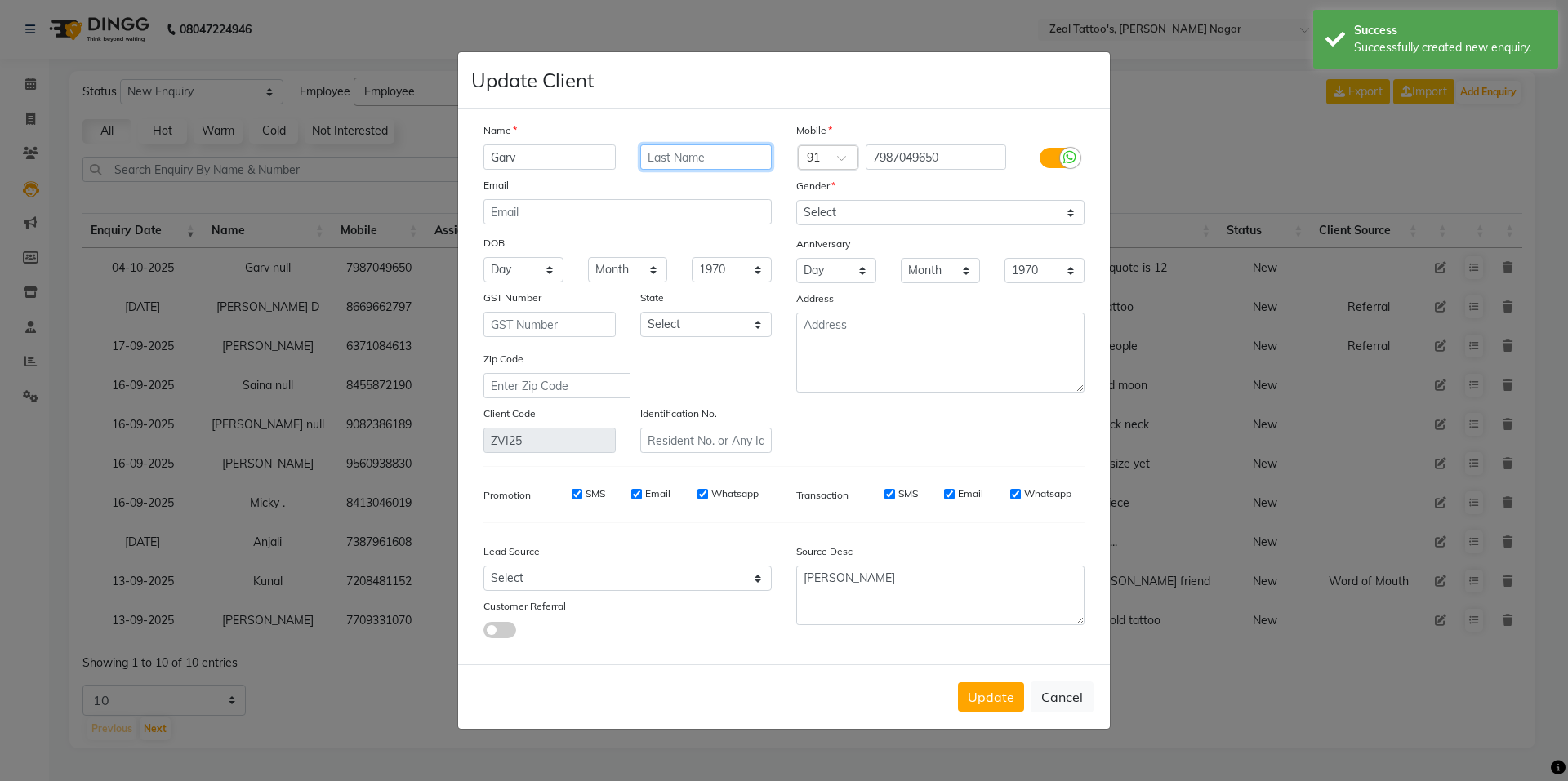
click at [676, 150] on input "text" at bounding box center [706, 157] width 132 height 26
type input "."
click at [958, 682] on button "Update" at bounding box center [991, 697] width 66 height 29
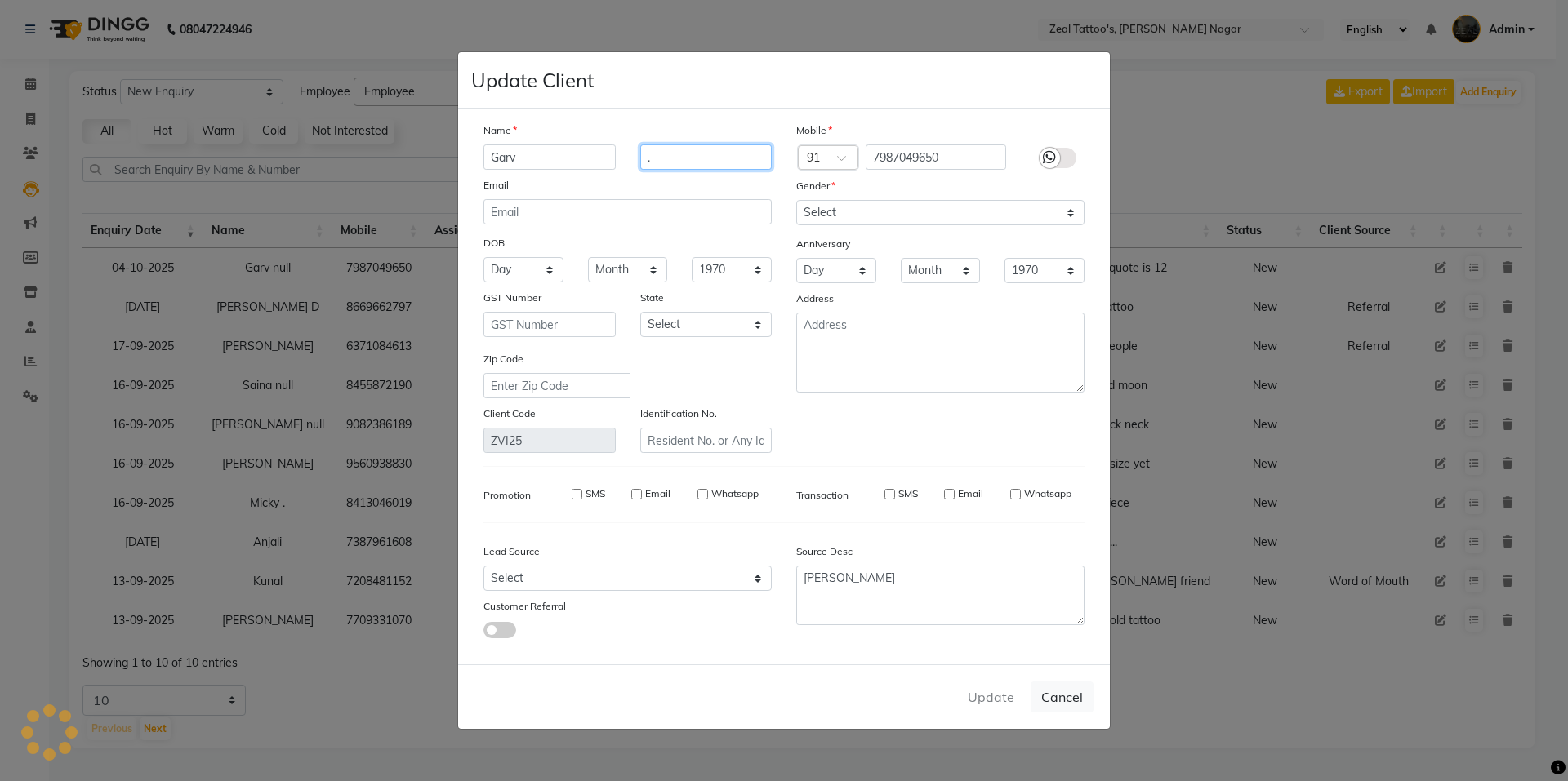
select select
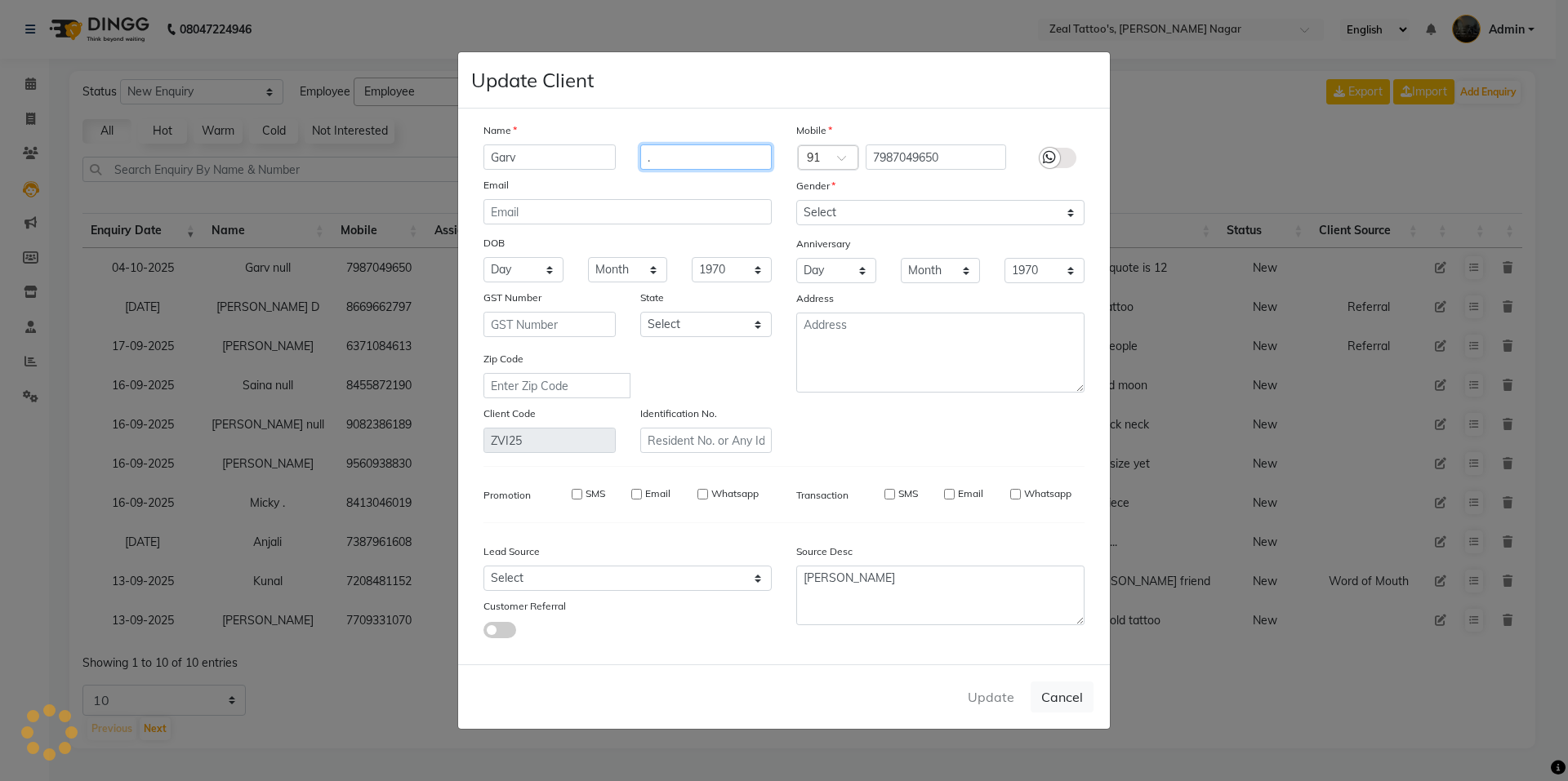
select select
checkbox input "false"
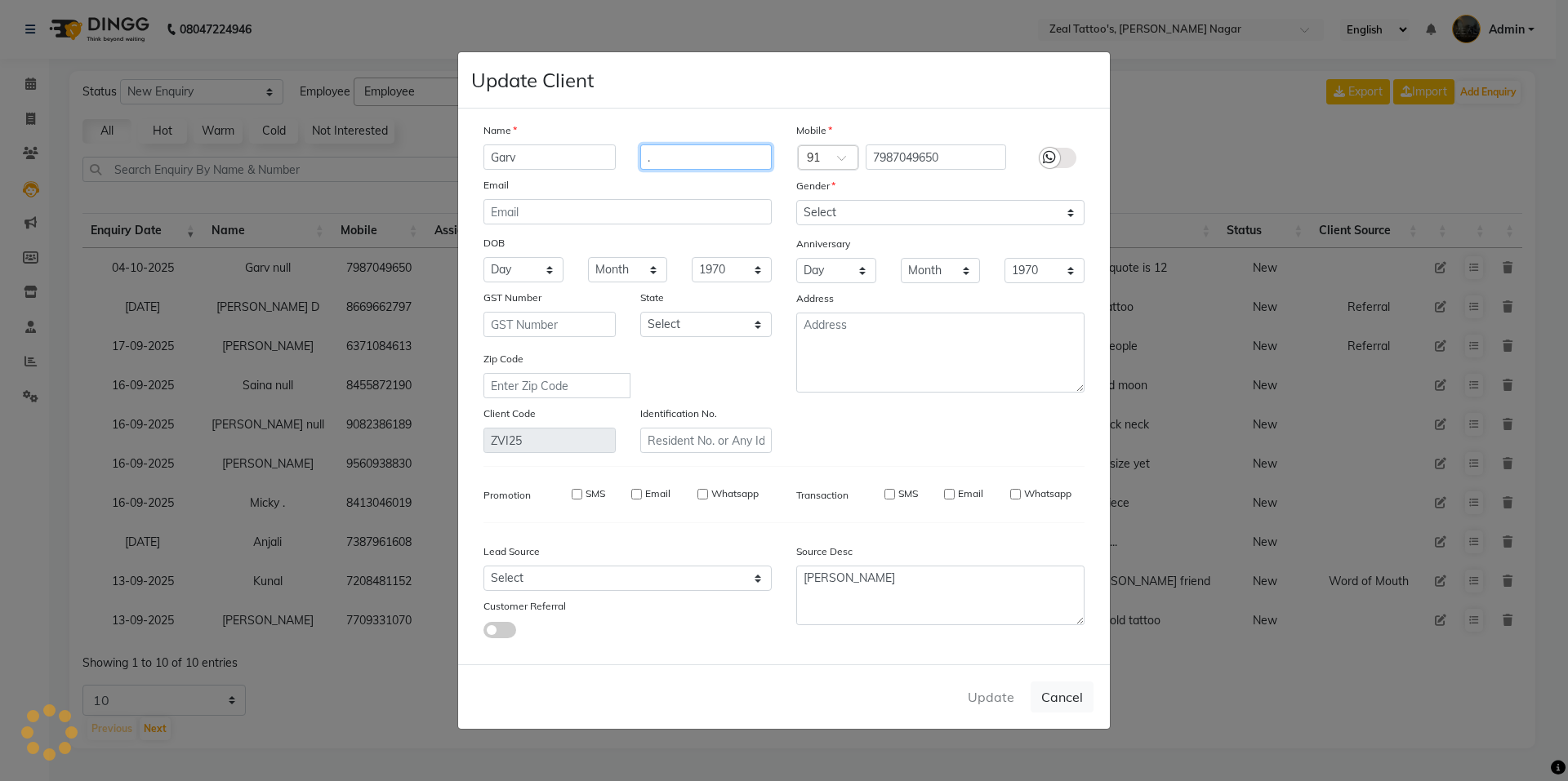
checkbox input "false"
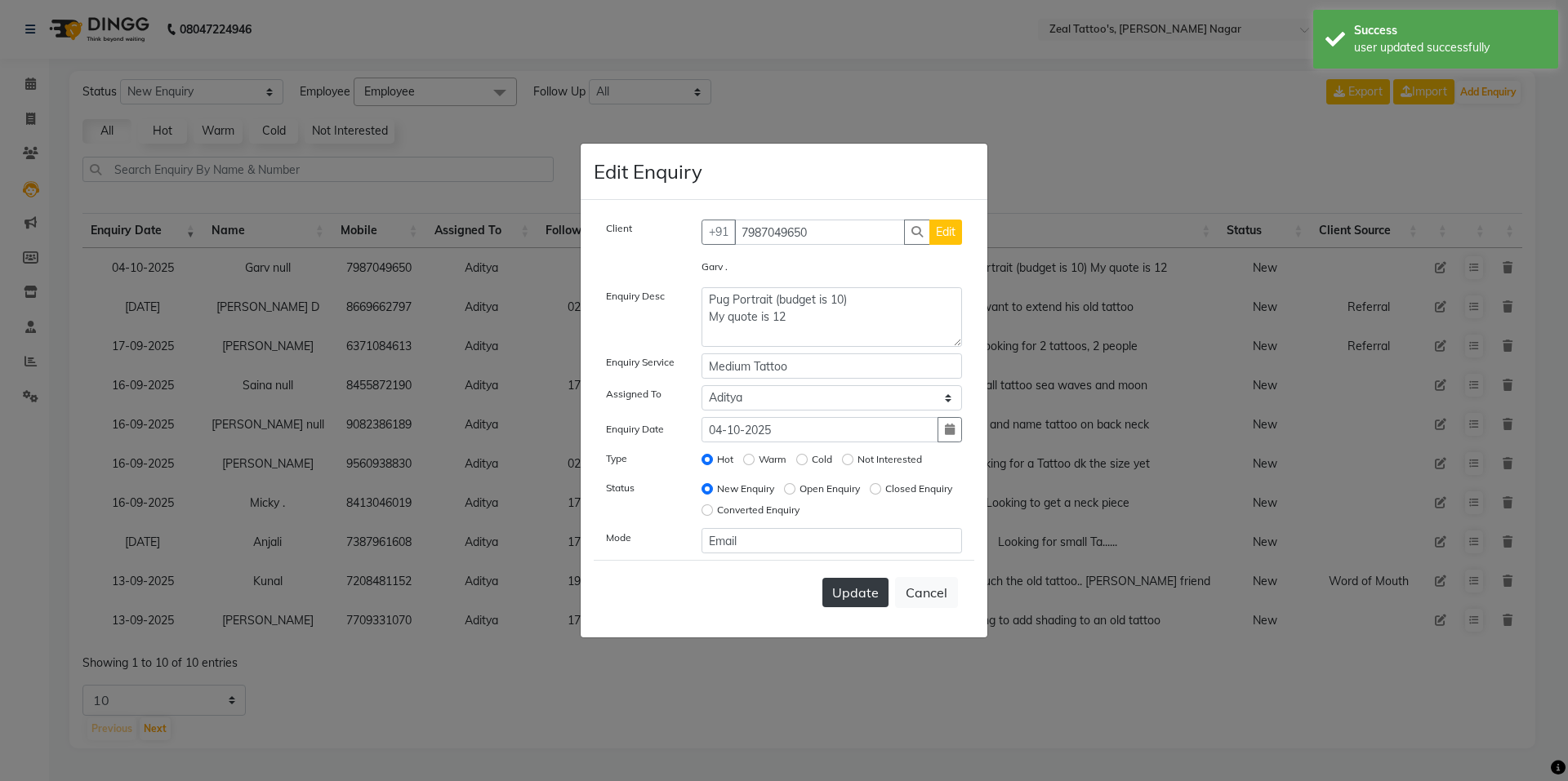
drag, startPoint x: 871, startPoint y: 577, endPoint x: 879, endPoint y: 580, distance: 8.5
click at [873, 577] on div "Update Cancel" at bounding box center [784, 592] width 381 height 64
click at [877, 582] on button "Update" at bounding box center [855, 592] width 66 height 29
select select
radio input "false"
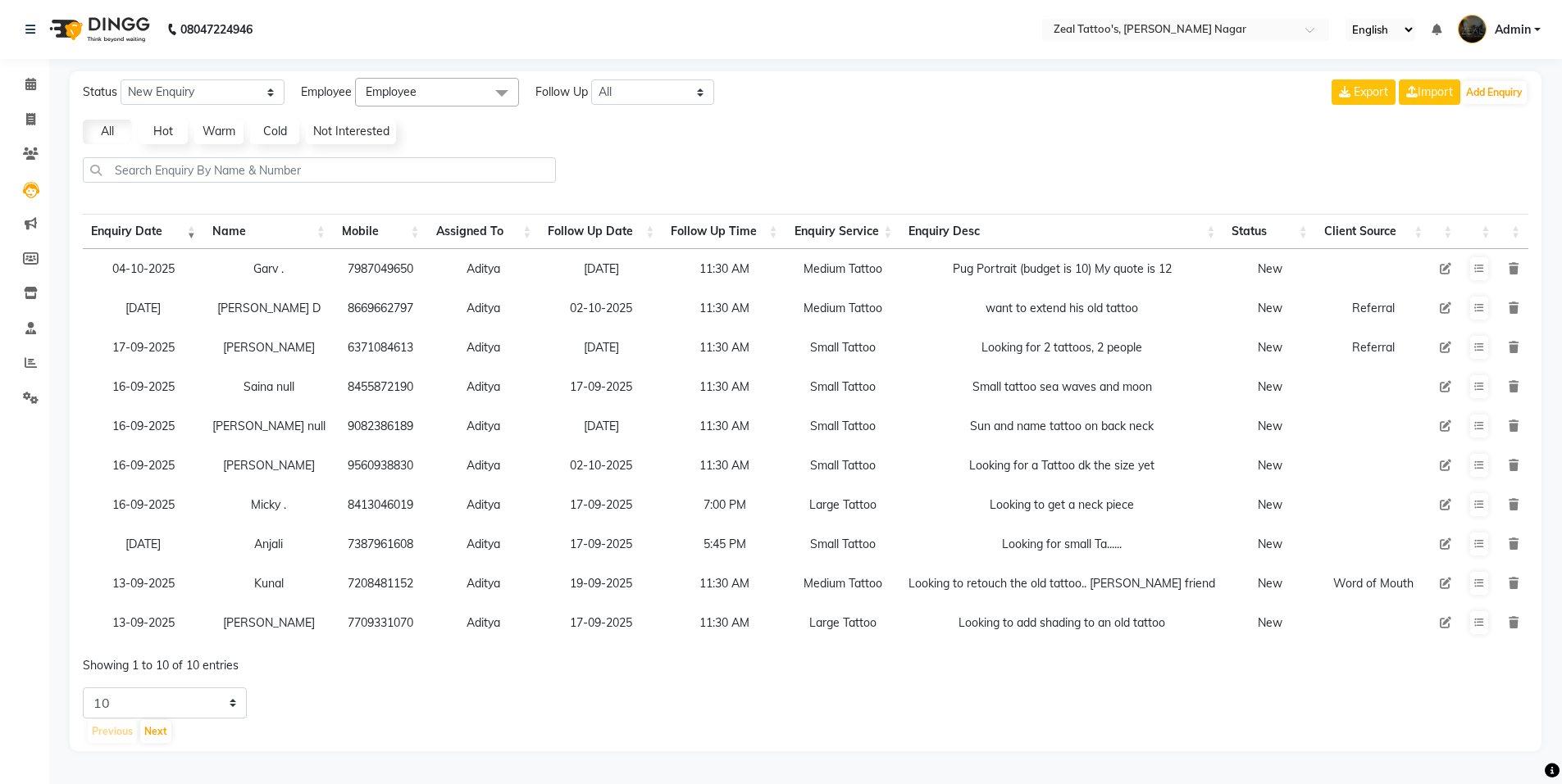
click at [171, 139] on link "Hot" at bounding box center [164, 131] width 50 height 25
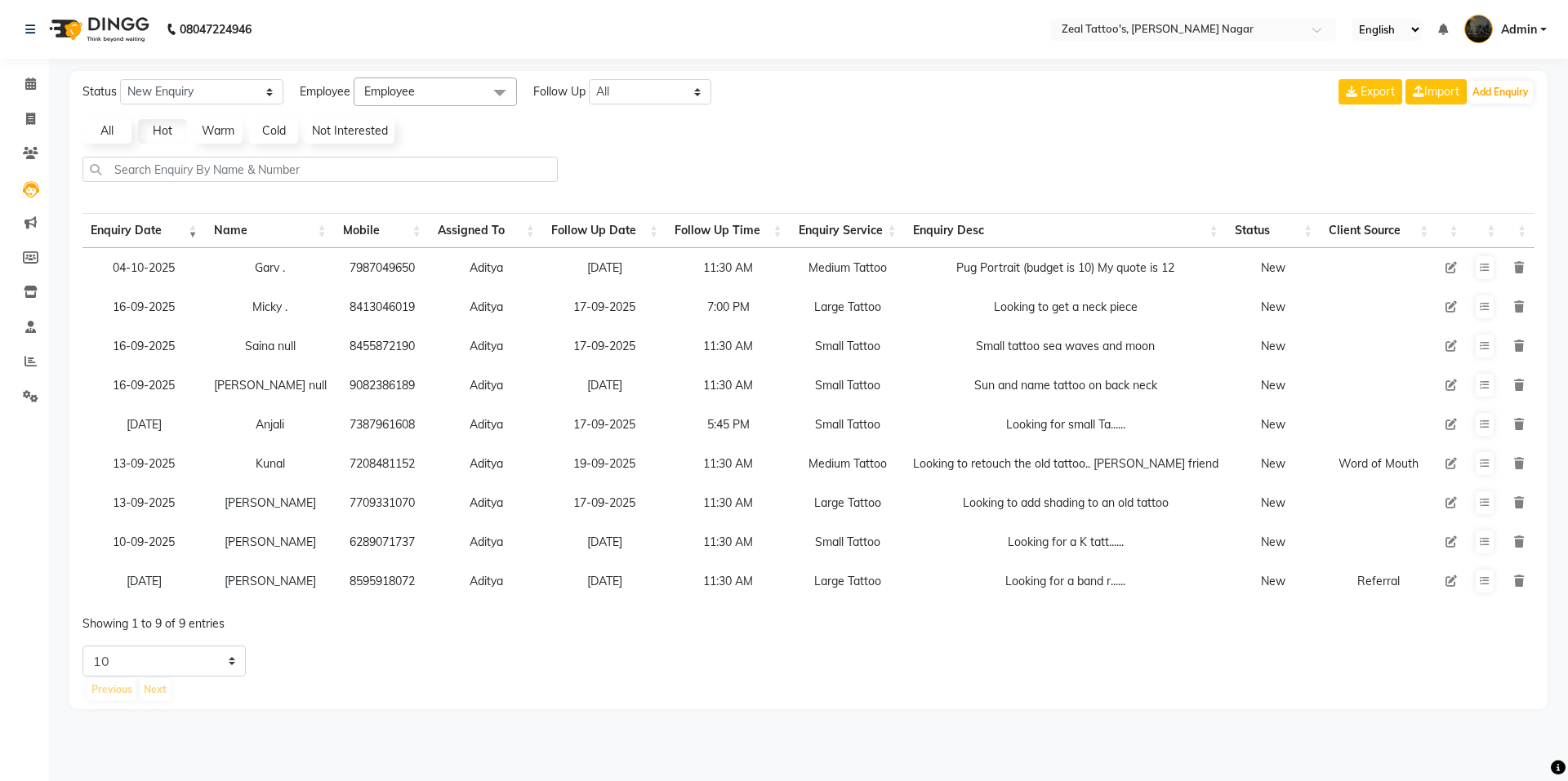
click at [107, 125] on link "All" at bounding box center [107, 131] width 49 height 25
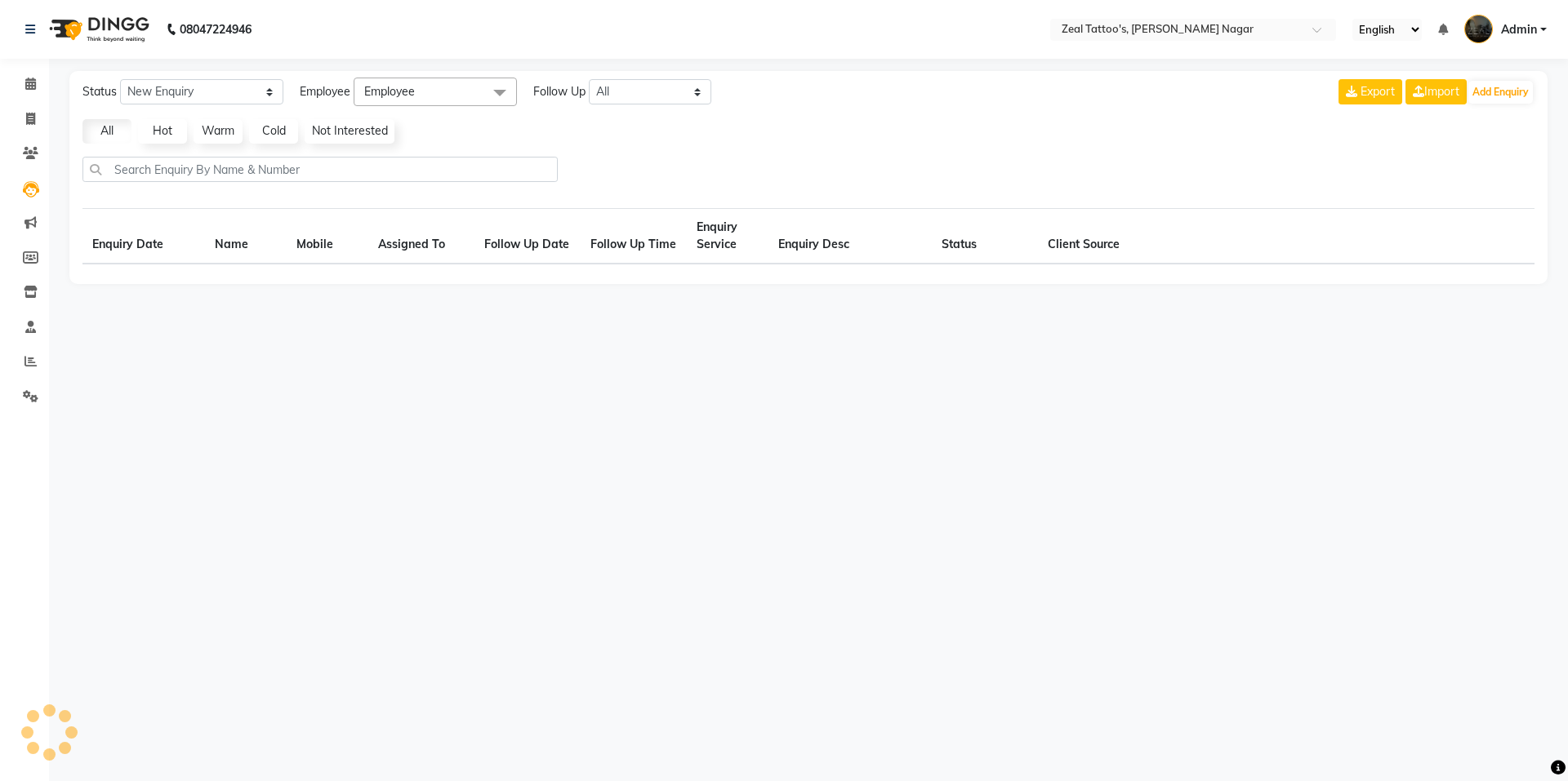
select select "10"
